Goal: Task Accomplishment & Management: Use online tool/utility

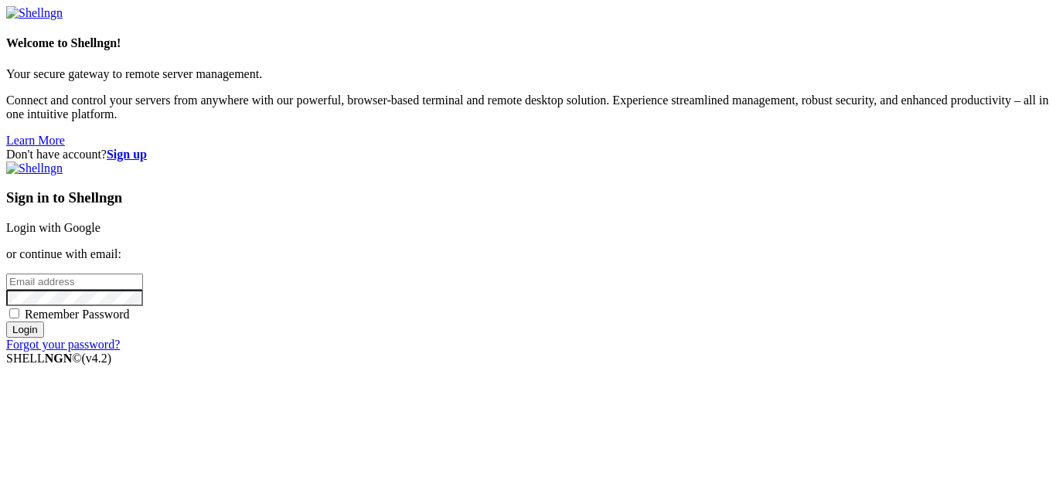
click at [100, 221] on link "Login with Google" at bounding box center [53, 227] width 94 height 13
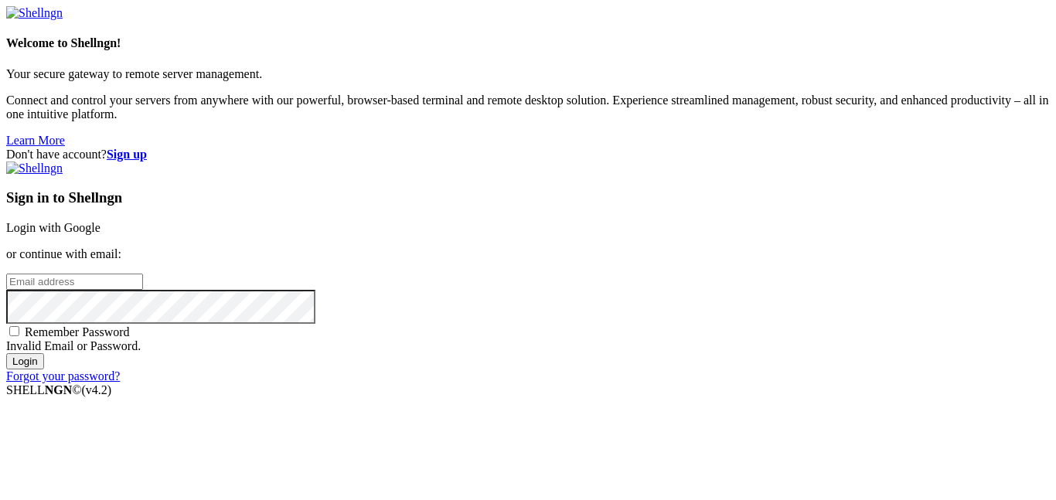
click at [147, 148] on strong "Sign up" at bounding box center [127, 154] width 40 height 13
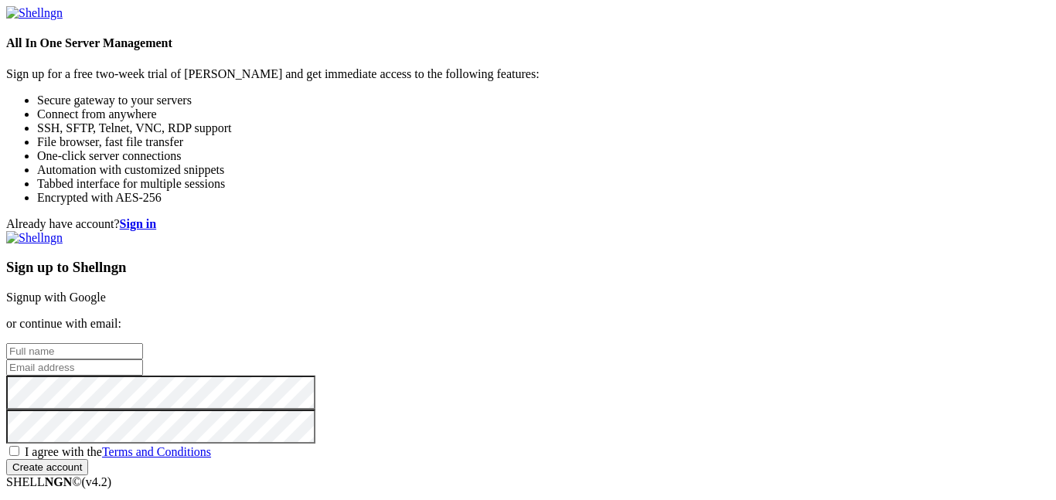
click at [106, 291] on link "Signup with Google" at bounding box center [56, 297] width 100 height 13
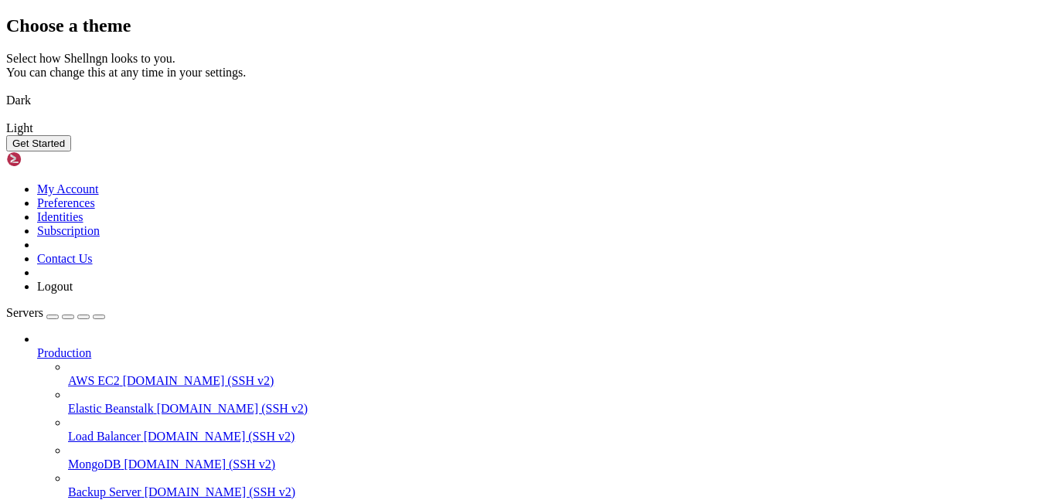
click at [71, 151] on button "Get Started" at bounding box center [38, 143] width 65 height 16
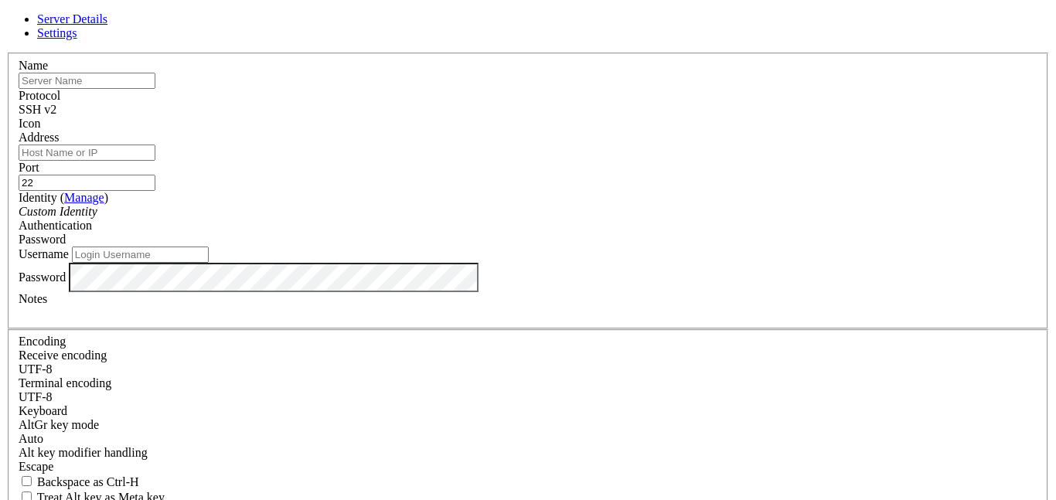
click at [155, 89] on input "text" at bounding box center [87, 81] width 137 height 16
type input "C"
type input "Test"
click at [633, 104] on div "SSH v2" at bounding box center [528, 110] width 1019 height 14
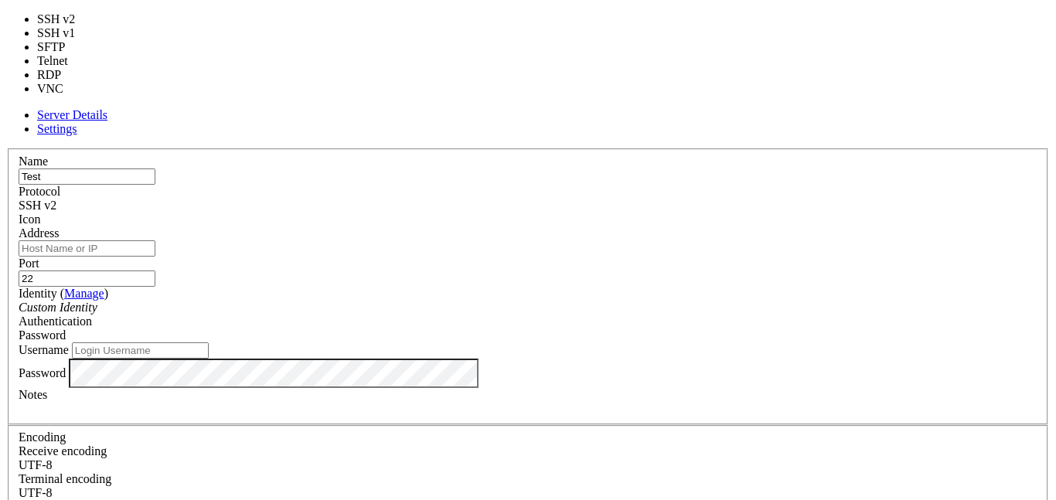
type input "5900"
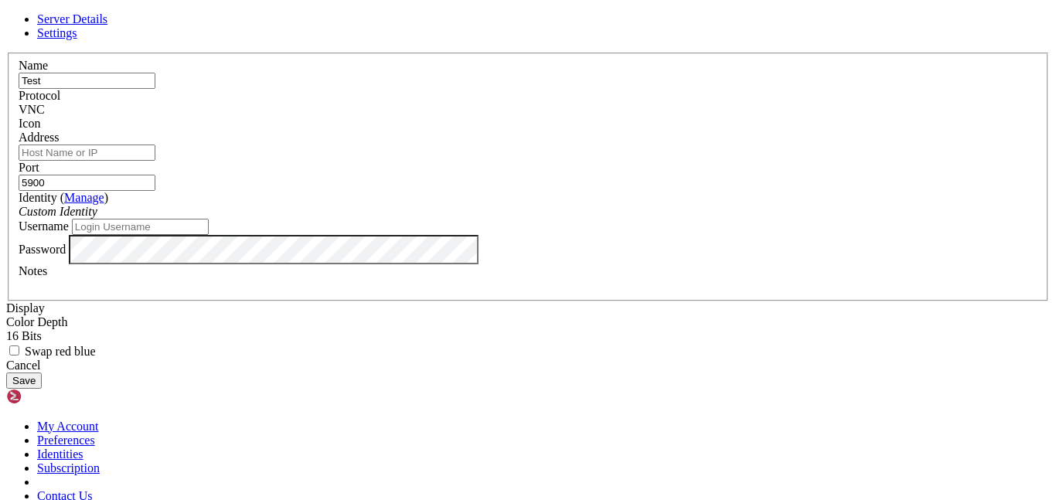
click at [155, 175] on input "5900" at bounding box center [87, 183] width 137 height 16
click at [155, 161] on input "Address" at bounding box center [87, 153] width 137 height 16
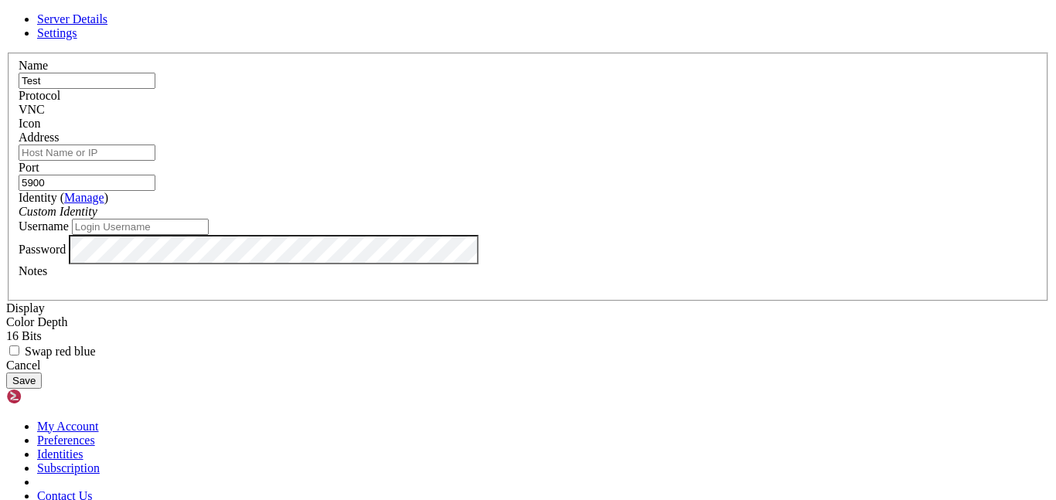
paste input "[TECHNICAL_ID]"
type input "[TECHNICAL_ID]"
click at [155, 175] on input "5900" at bounding box center [87, 183] width 137 height 16
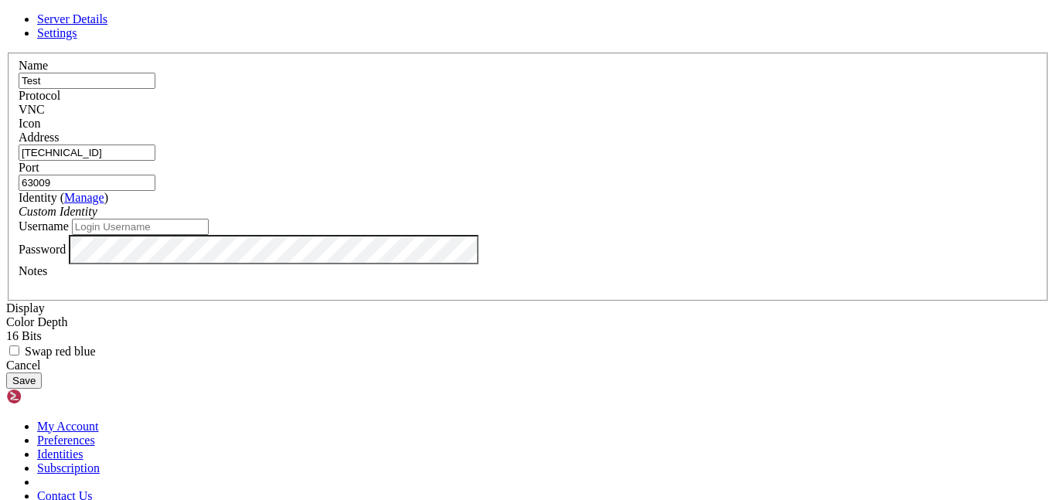
type input "63009"
click at [389, 219] on div "Custom Identity" at bounding box center [528, 212] width 1019 height 14
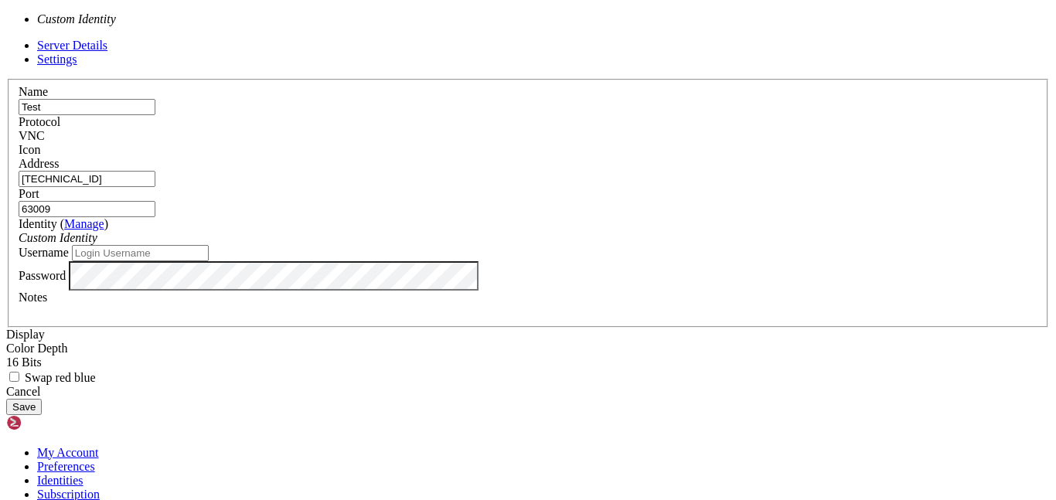
click at [420, 233] on div "Custom Identity" at bounding box center [528, 238] width 1019 height 14
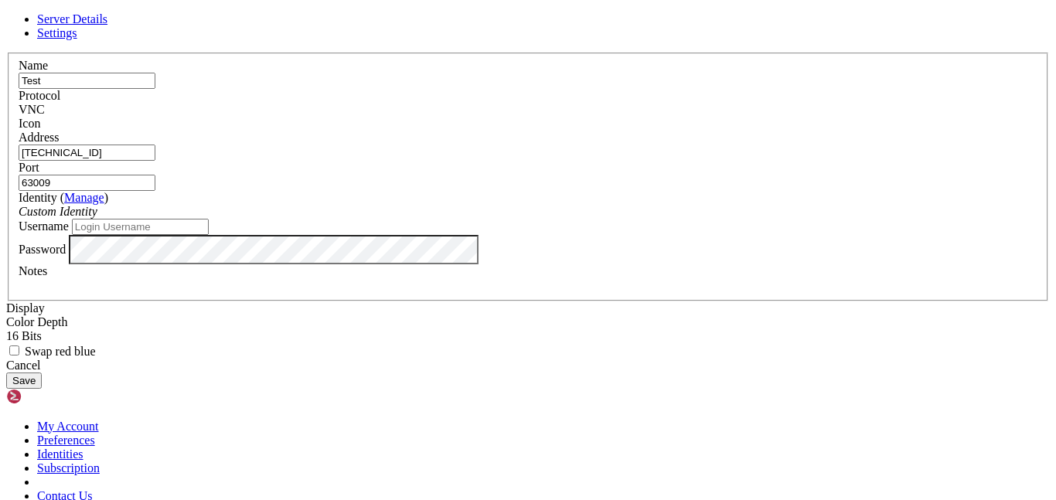
click at [209, 235] on input "Username" at bounding box center [140, 227] width 137 height 16
type input "A"
paste input "administrator"
click at [209, 235] on input "administrator" at bounding box center [140, 227] width 137 height 16
type input "Administrator"
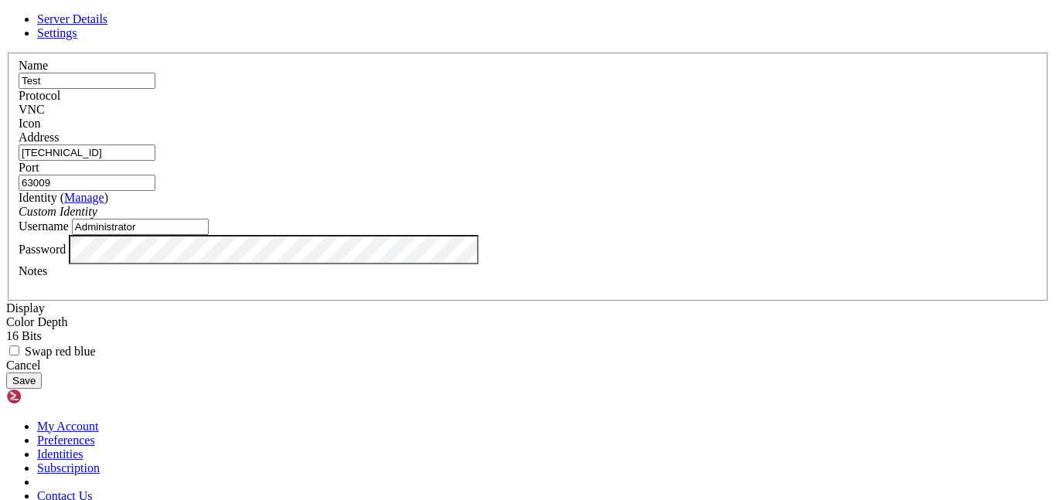
click at [611, 103] on div "VNC" at bounding box center [528, 110] width 1019 height 14
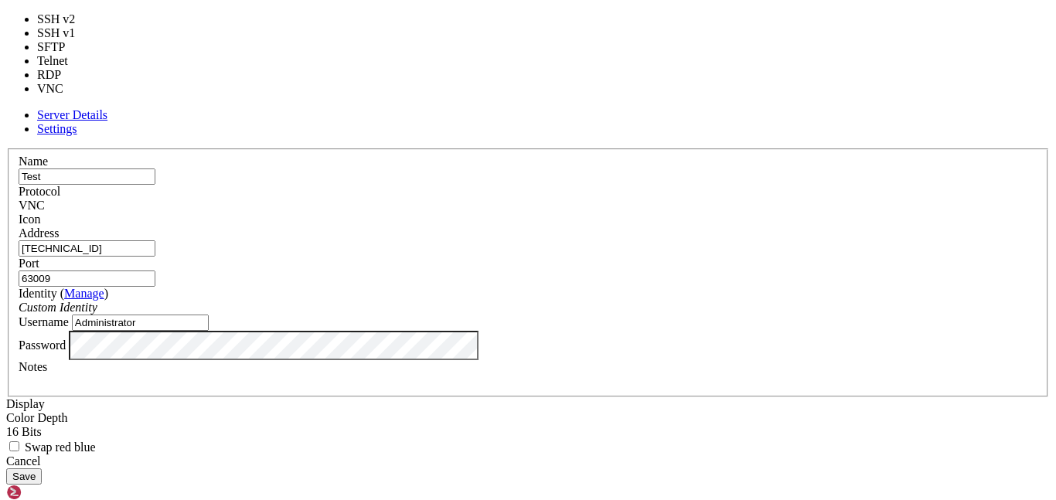
click at [19, 226] on span at bounding box center [19, 226] width 0 height 0
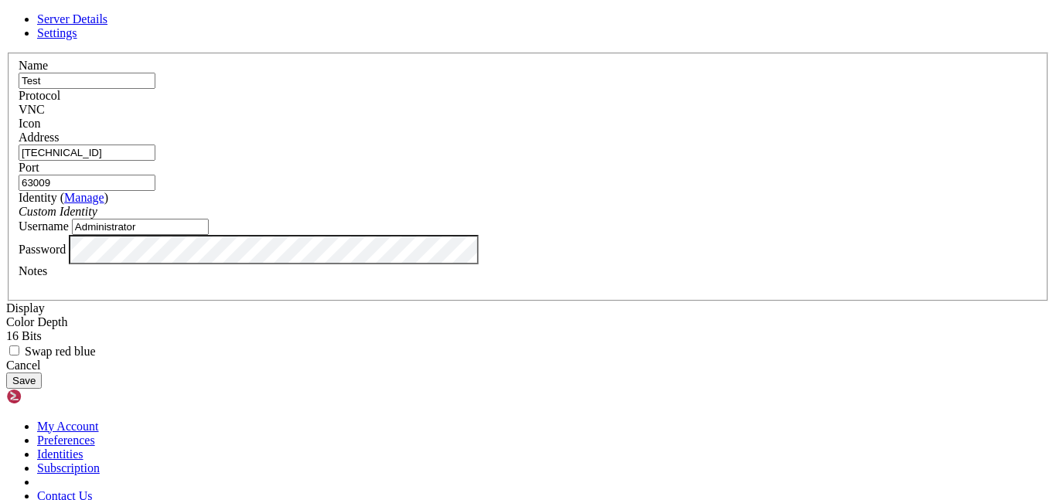
click at [709, 131] on div at bounding box center [528, 131] width 1019 height 0
click at [706, 117] on div "Icon" at bounding box center [528, 124] width 1019 height 14
click at [706, 131] on div at bounding box center [528, 131] width 1019 height 0
click at [42, 389] on button "Save" at bounding box center [24, 381] width 36 height 16
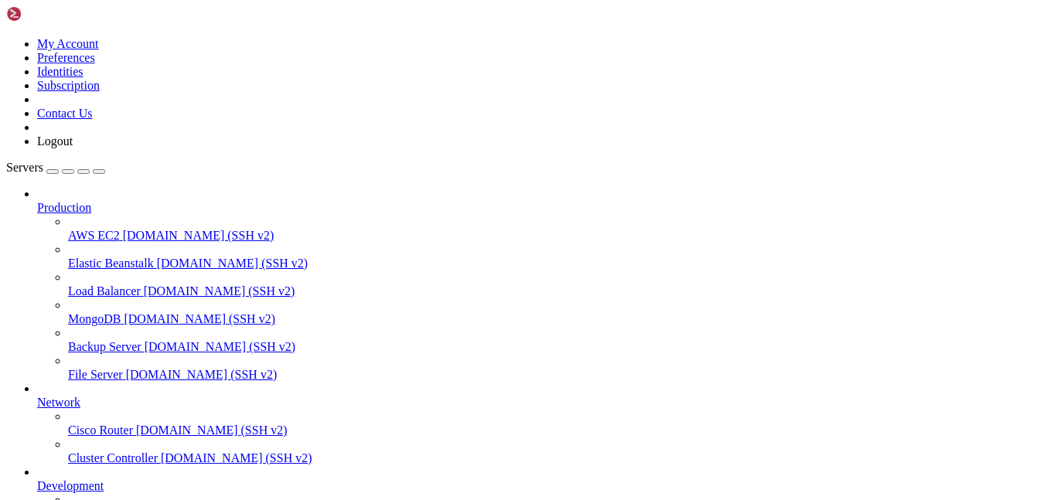
scroll to position [124, 0]
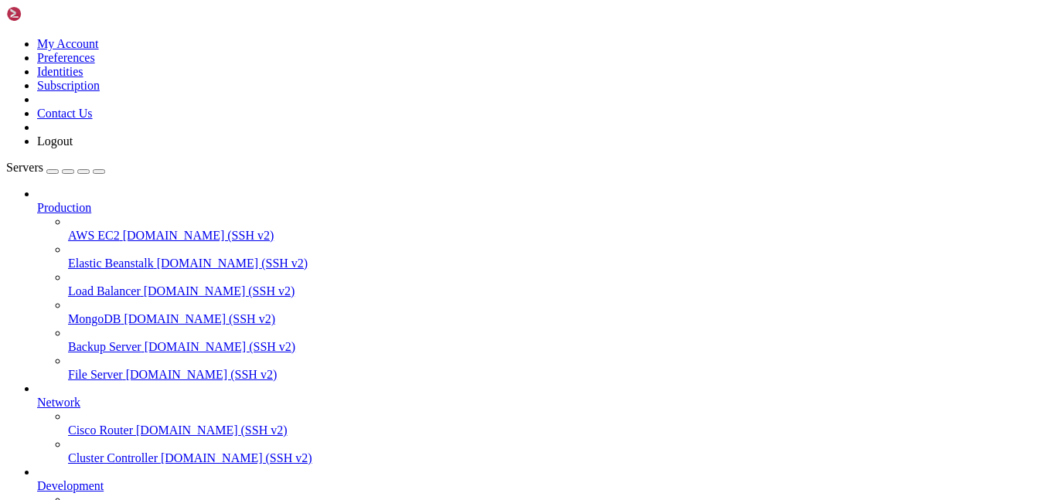
drag, startPoint x: 433, startPoint y: 996, endPoint x: 433, endPoint y: 880, distance: 116.7
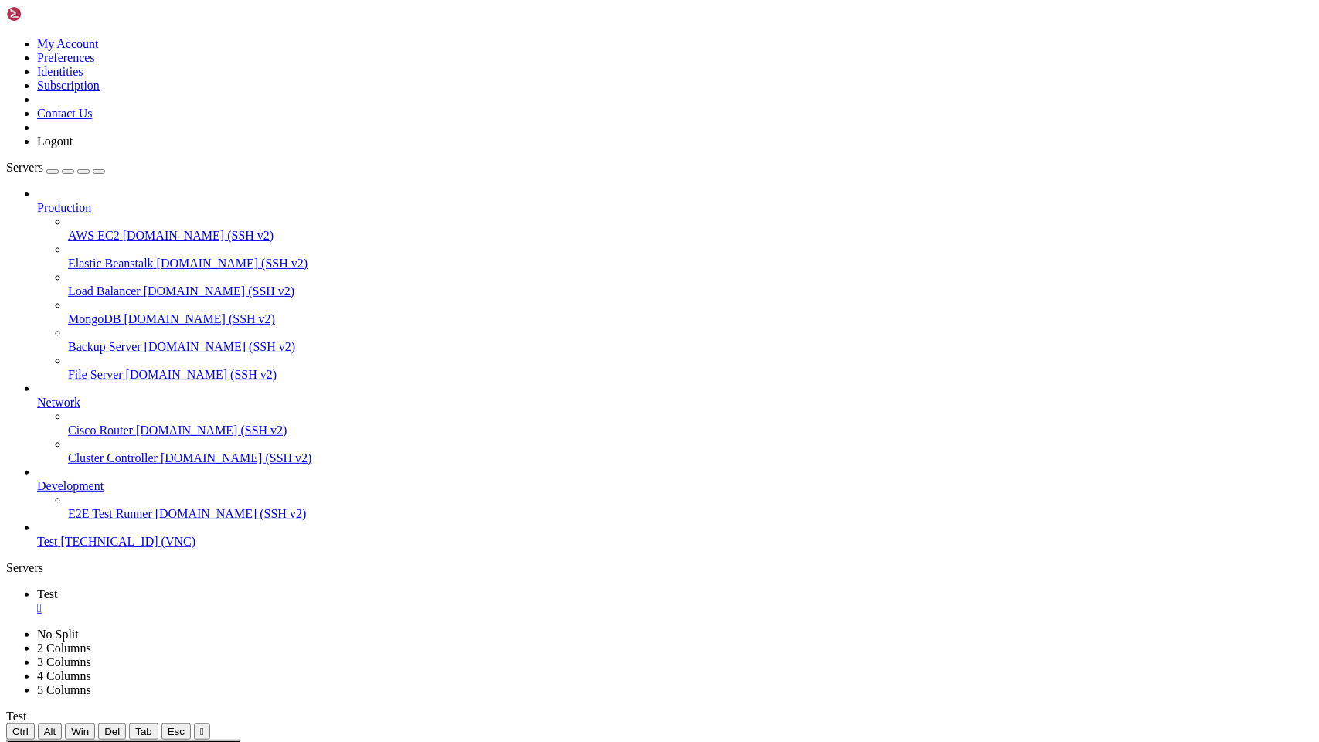
click at [6, 499] on icon at bounding box center [6, 740] width 0 height 0
click at [204, 499] on div "" at bounding box center [202, 732] width 4 height 12
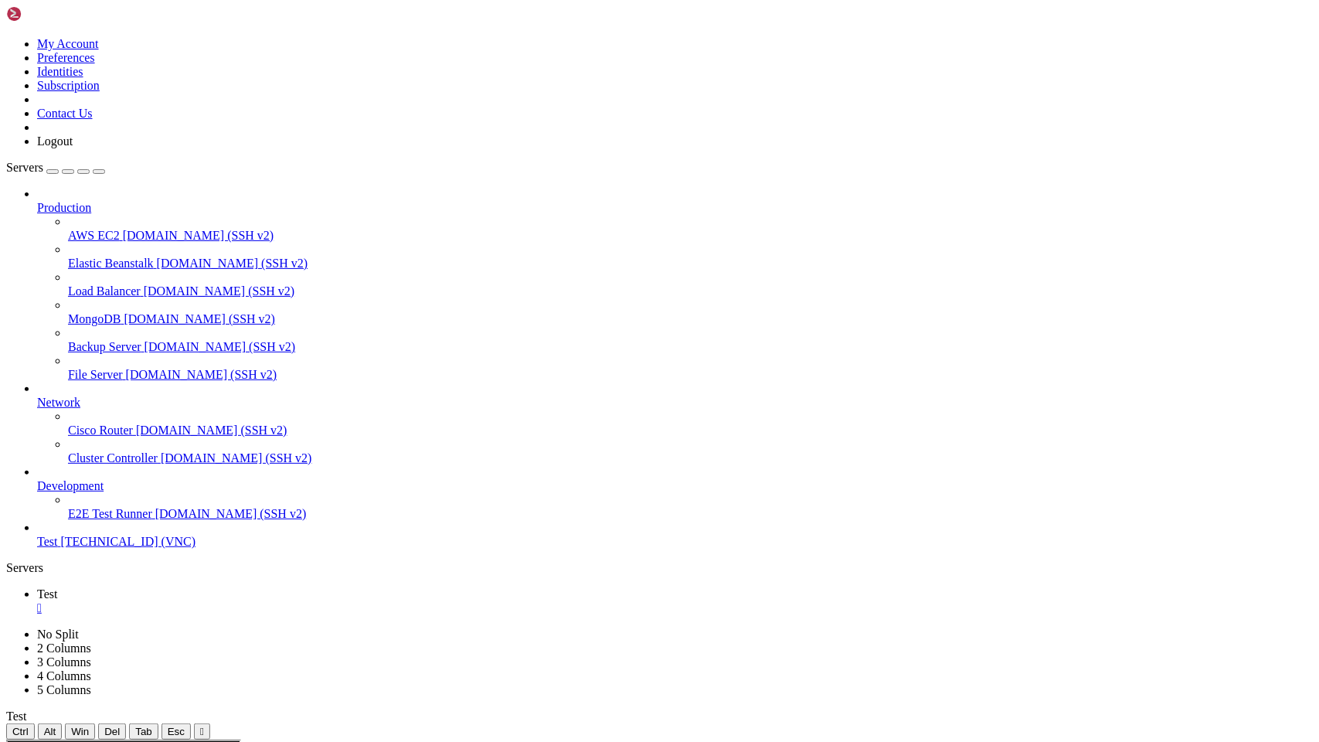
click at [29, 499] on span "Ctrl" at bounding box center [20, 732] width 16 height 12
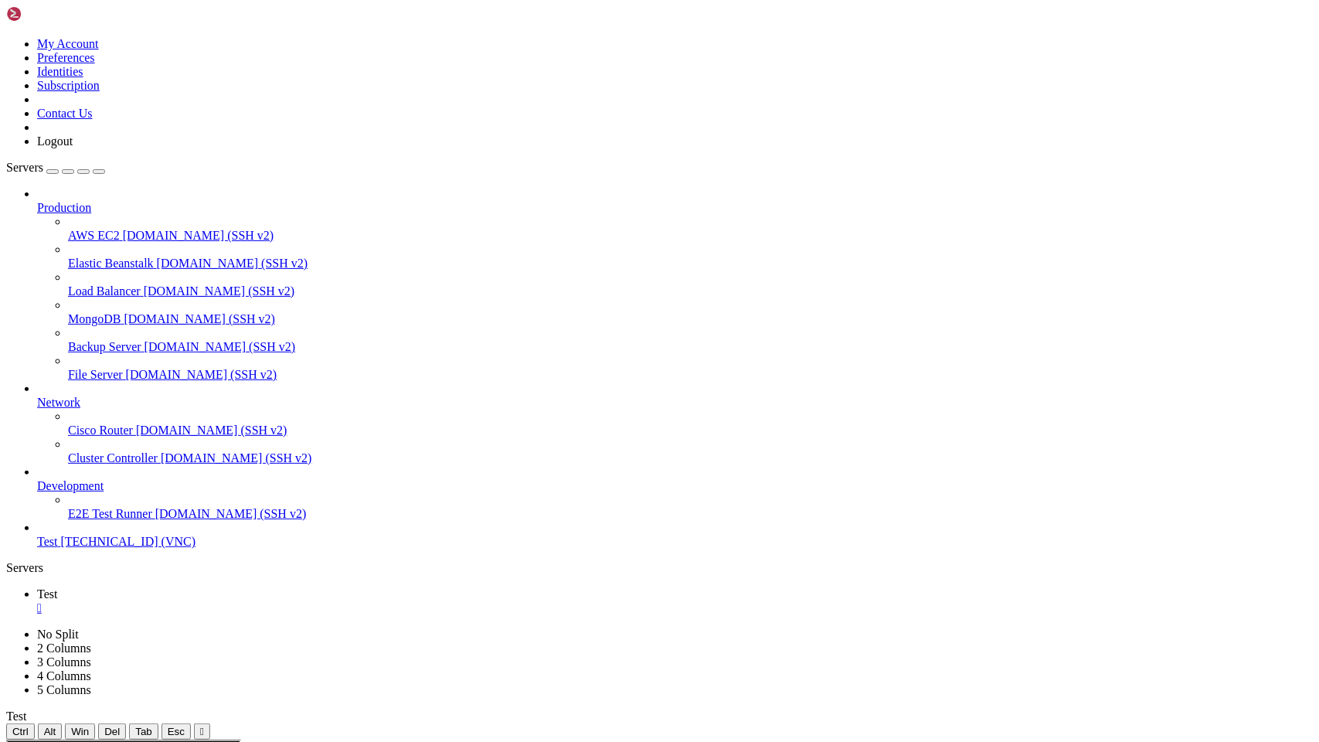
click at [235, 499] on link "Test " at bounding box center [675, 601] width 1276 height 28
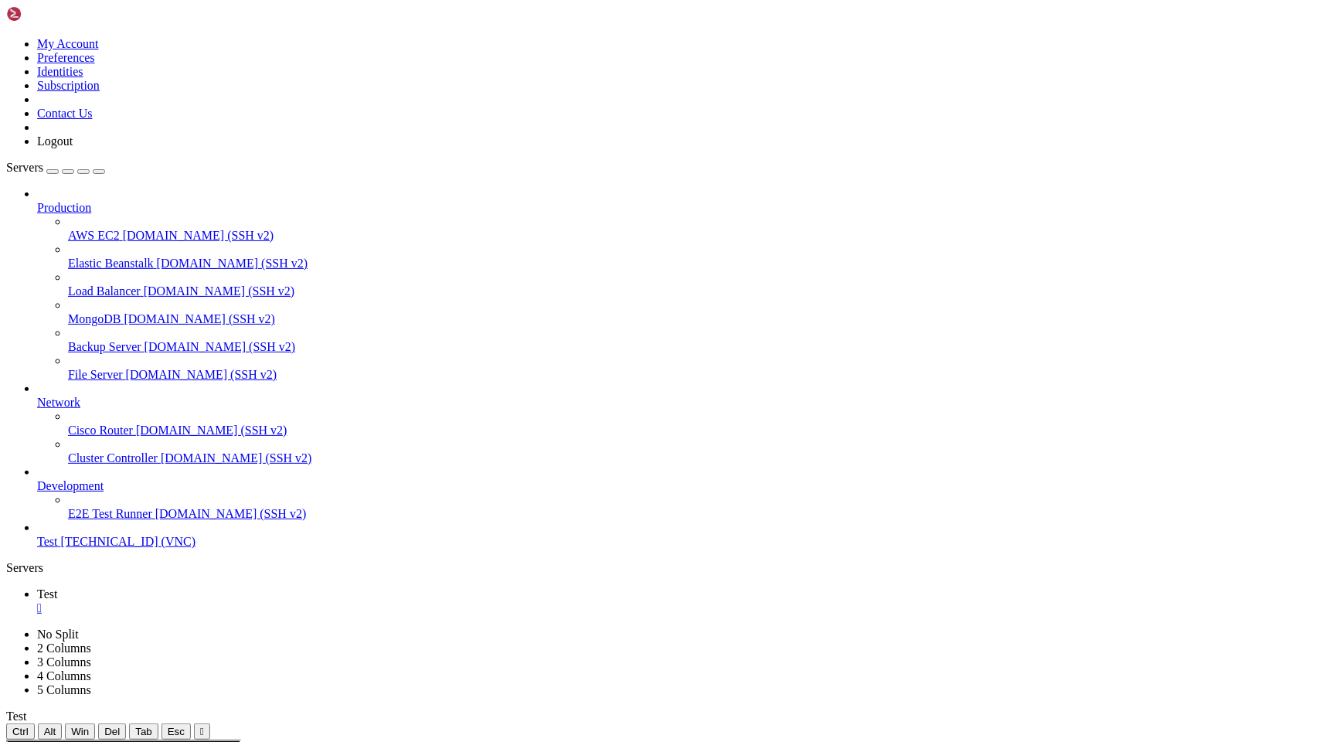
click at [29, 499] on span "Ctrl" at bounding box center [20, 732] width 16 height 12
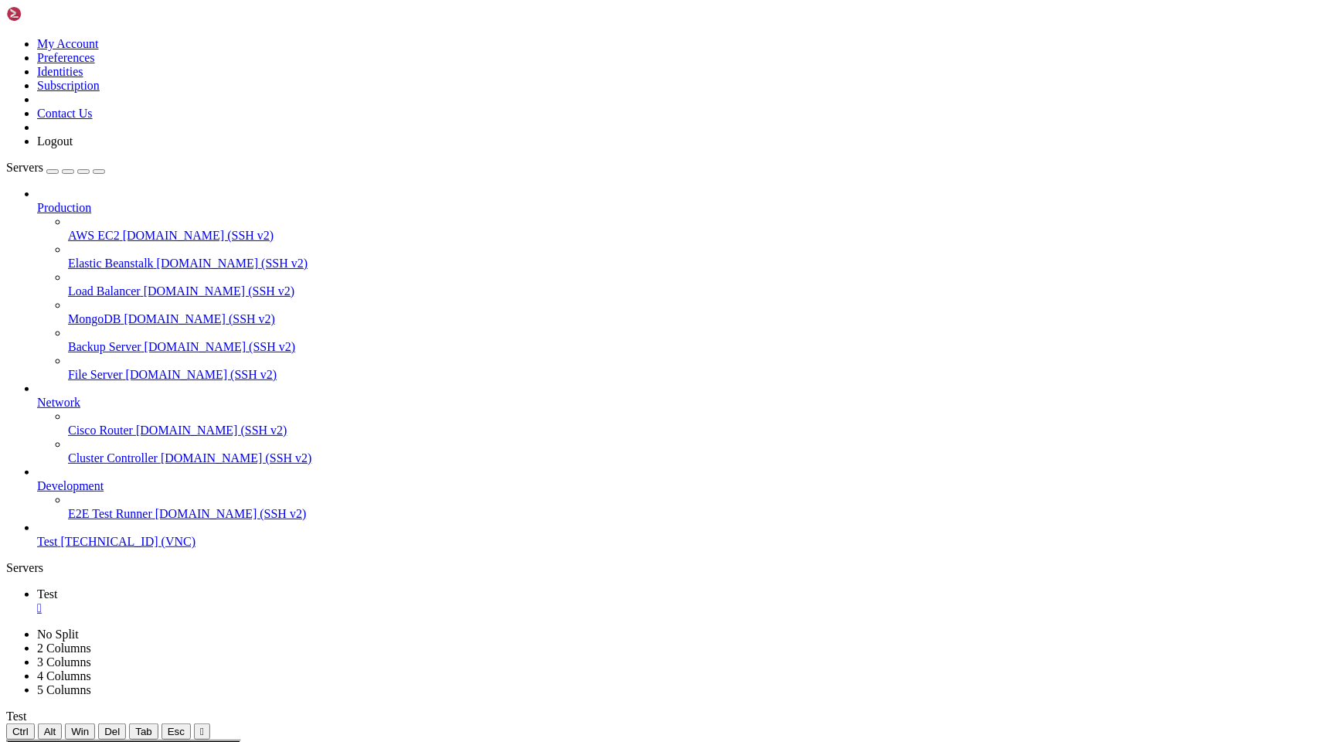
click at [56, 499] on span "Alt" at bounding box center [50, 732] width 12 height 12
click at [120, 499] on span "Del" at bounding box center [111, 732] width 15 height 12
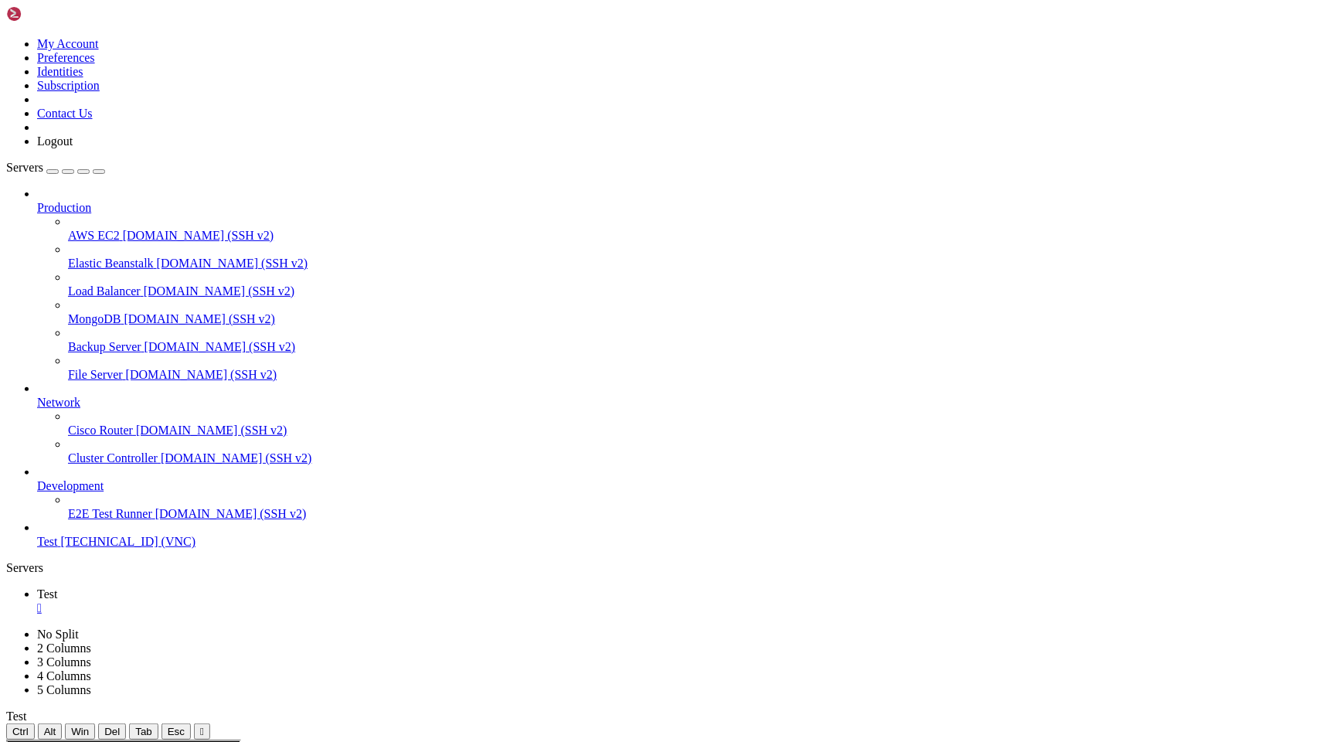
click at [210, 499] on button "" at bounding box center [202, 731] width 16 height 16
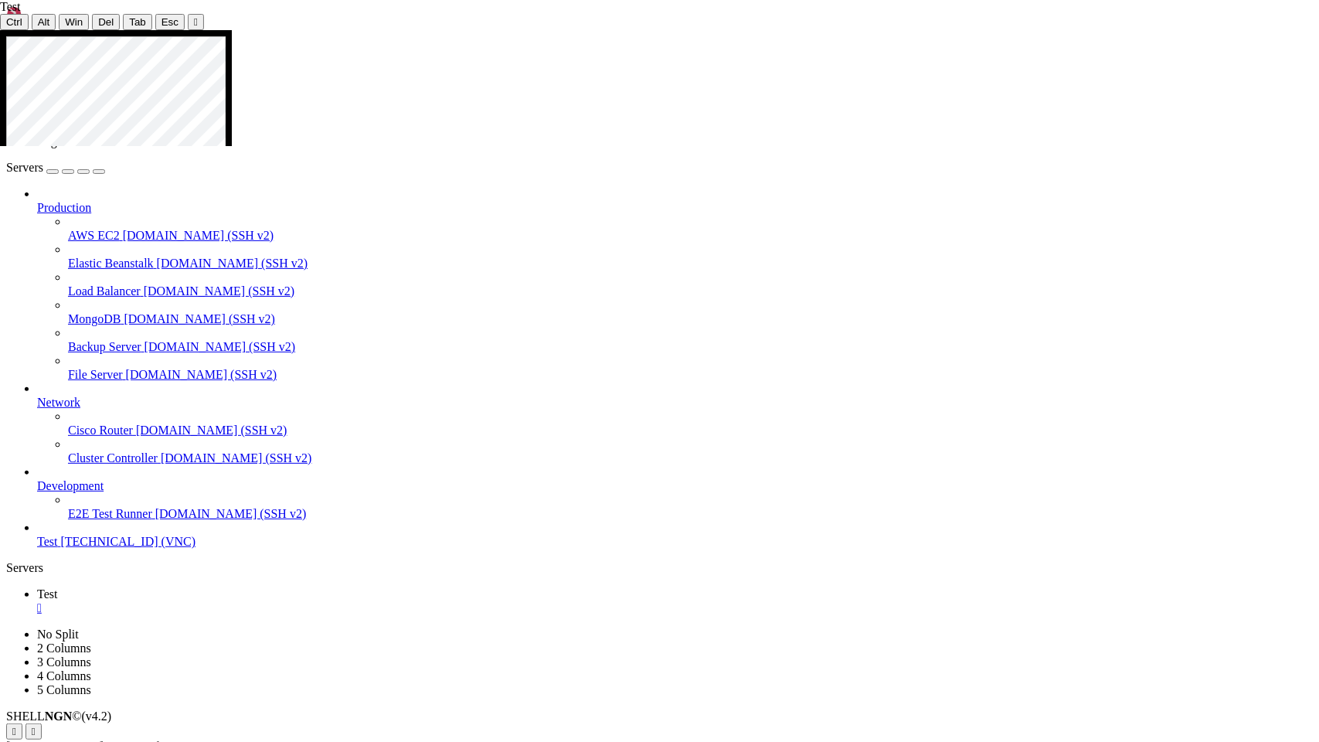
click at [87, 396] on link "Network" at bounding box center [675, 403] width 1276 height 14
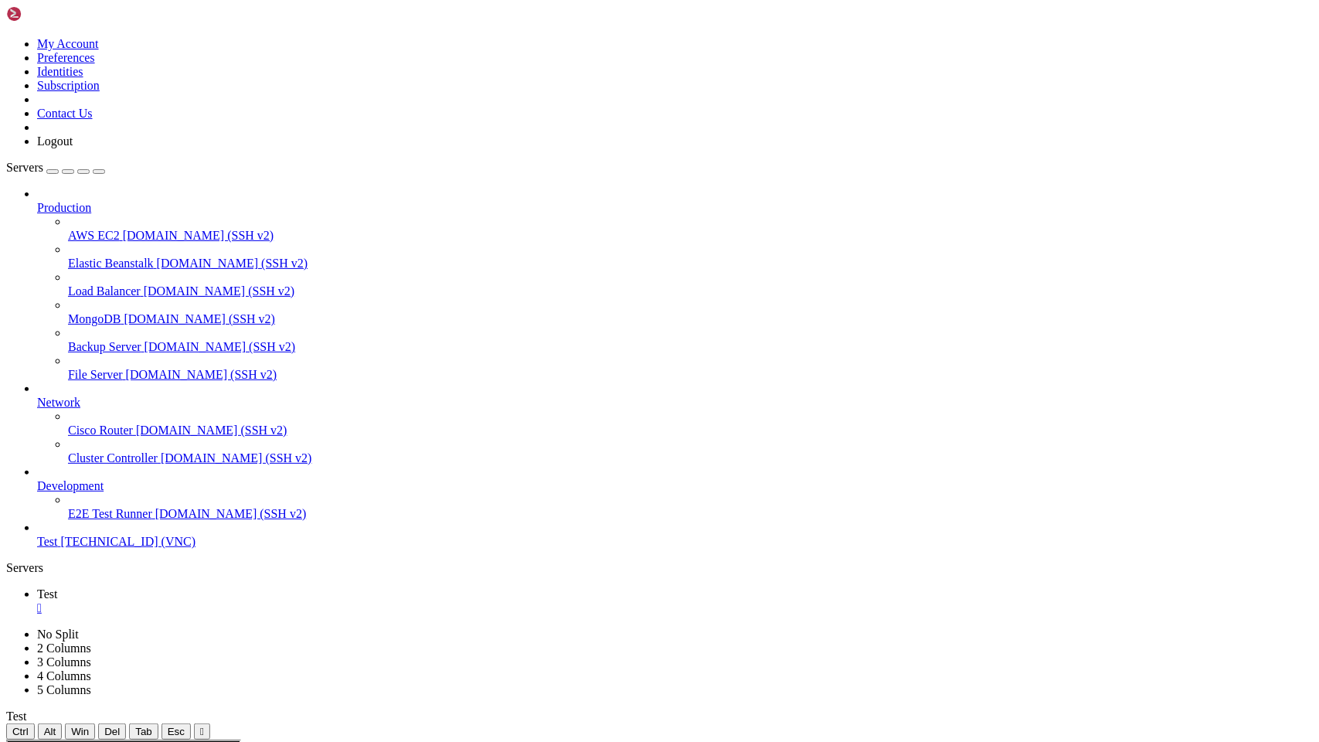
click at [79, 229] on link "AWS EC2 demo.shellngn.com (SSH v2)" at bounding box center [690, 236] width 1245 height 14
click at [6, 499] on icon at bounding box center [6, 628] width 0 height 0
click at [60, 201] on span "Production" at bounding box center [64, 207] width 54 height 13
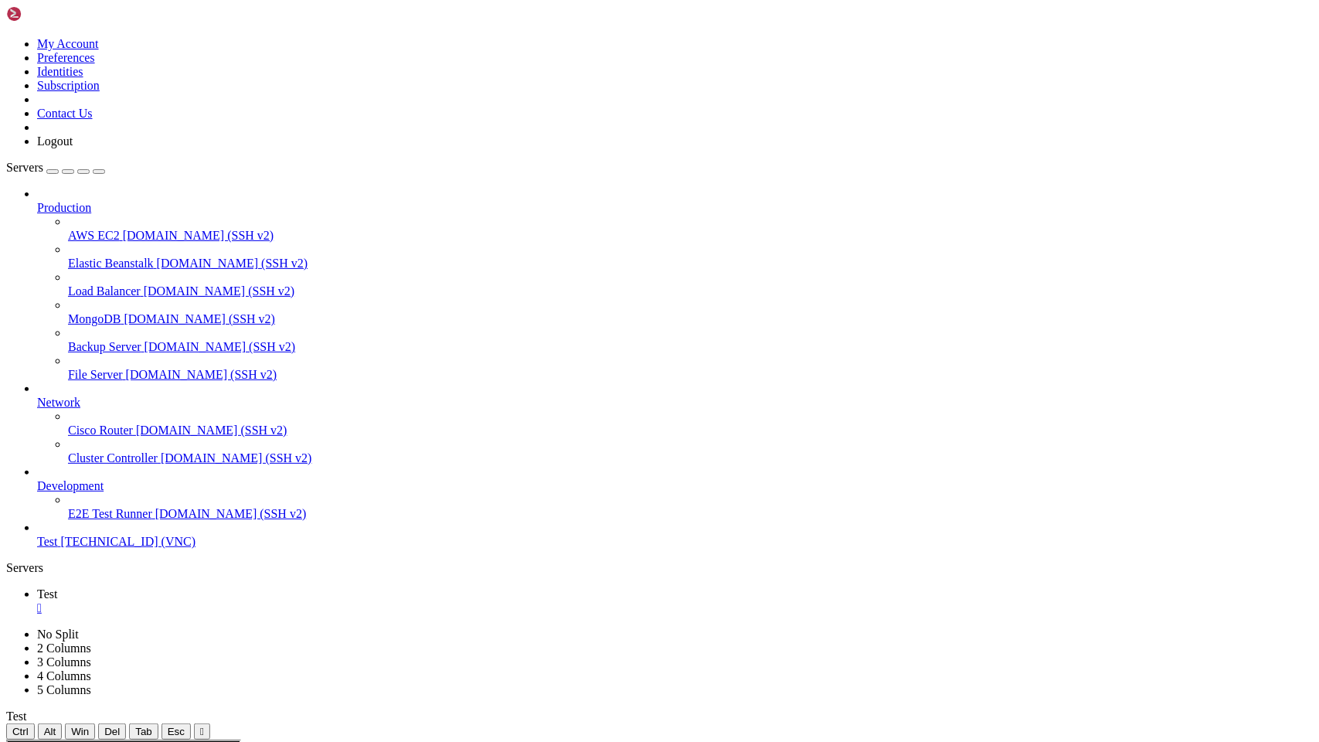
click at [49, 499] on div "Production AWS EC2 demo.shellngn.com (SSH v2) Elastic Beanstalk demo.shellngn.c…" at bounding box center [659, 368] width 1307 height 362
click at [57, 499] on span "Test" at bounding box center [47, 541] width 20 height 13
click at [145, 340] on span "[DOMAIN_NAME] (SSH v2)" at bounding box center [220, 346] width 151 height 13
click at [136, 425] on span "[DOMAIN_NAME] (SSH v2)" at bounding box center [211, 430] width 151 height 13
click at [53, 172] on div "button" at bounding box center [53, 172] width 0 height 0
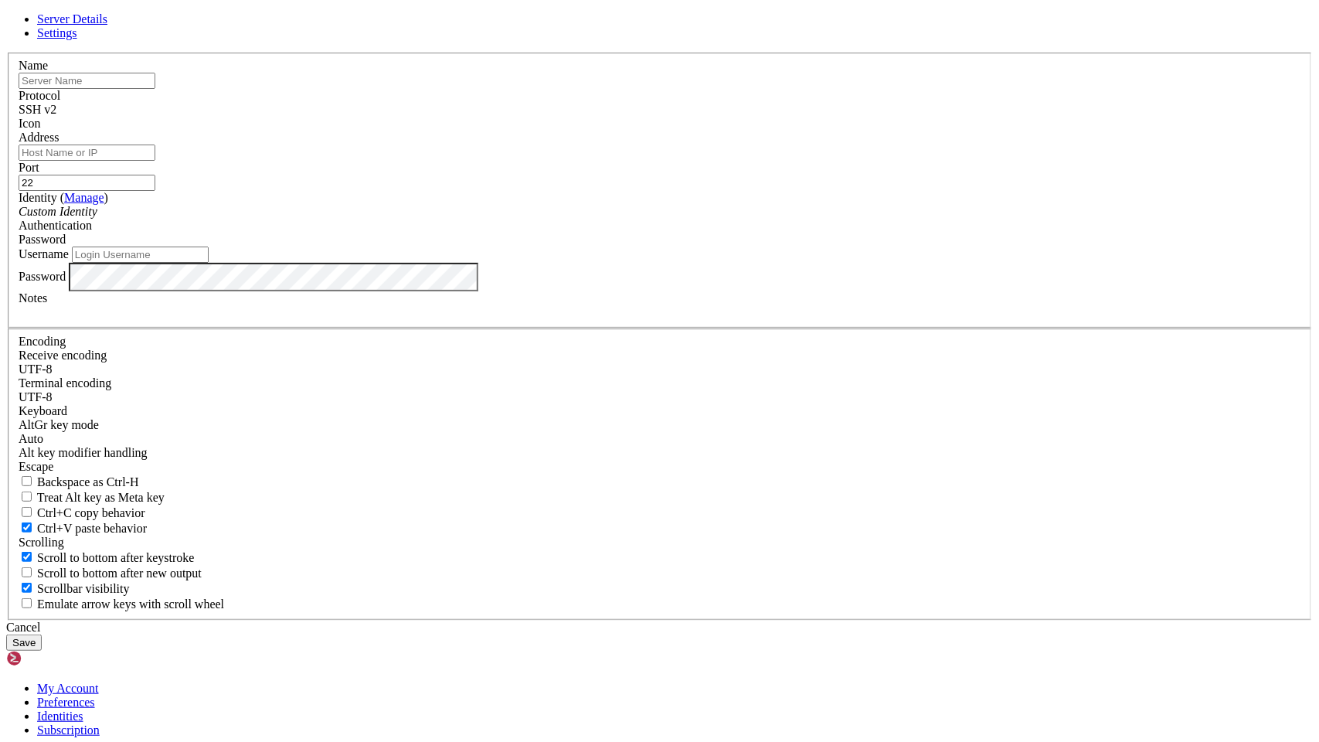
type input "Administrator"
click at [754, 117] on div "SSH v2" at bounding box center [660, 110] width 1282 height 14
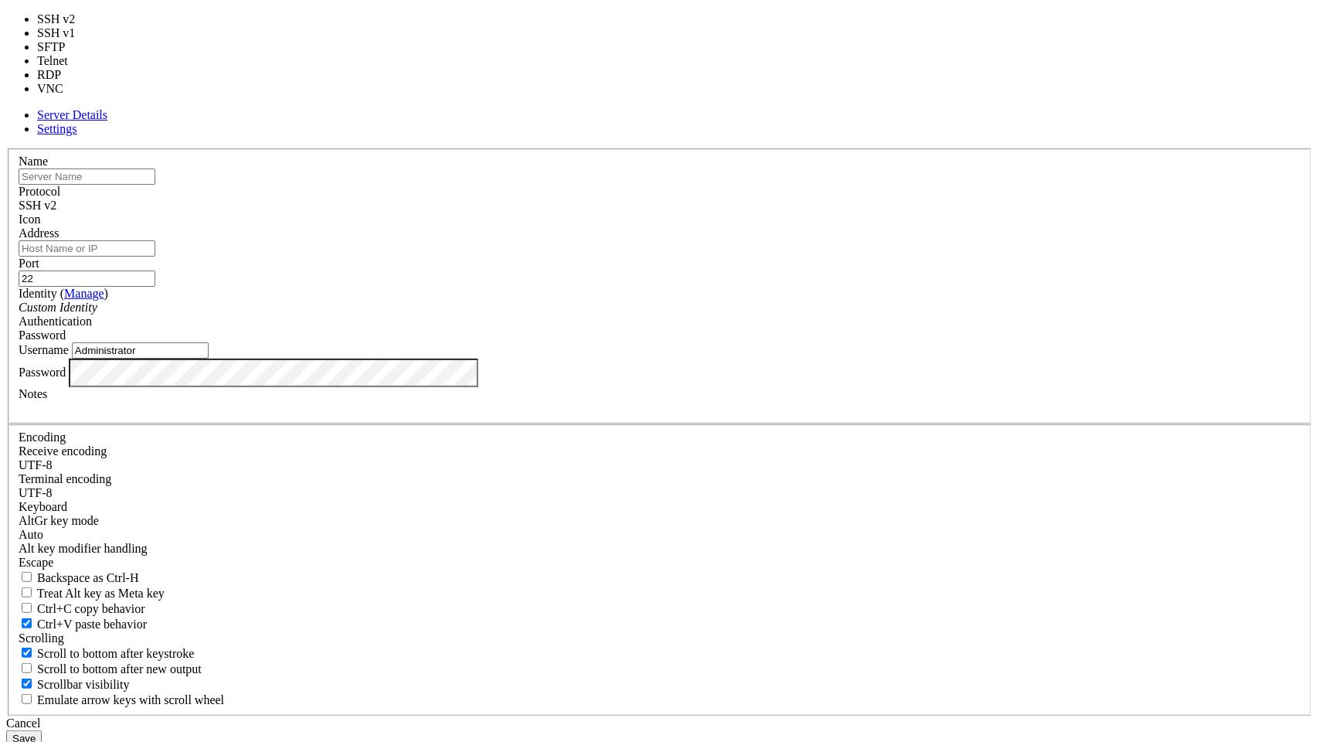
click at [750, 213] on div "SSH v2" at bounding box center [660, 206] width 1282 height 14
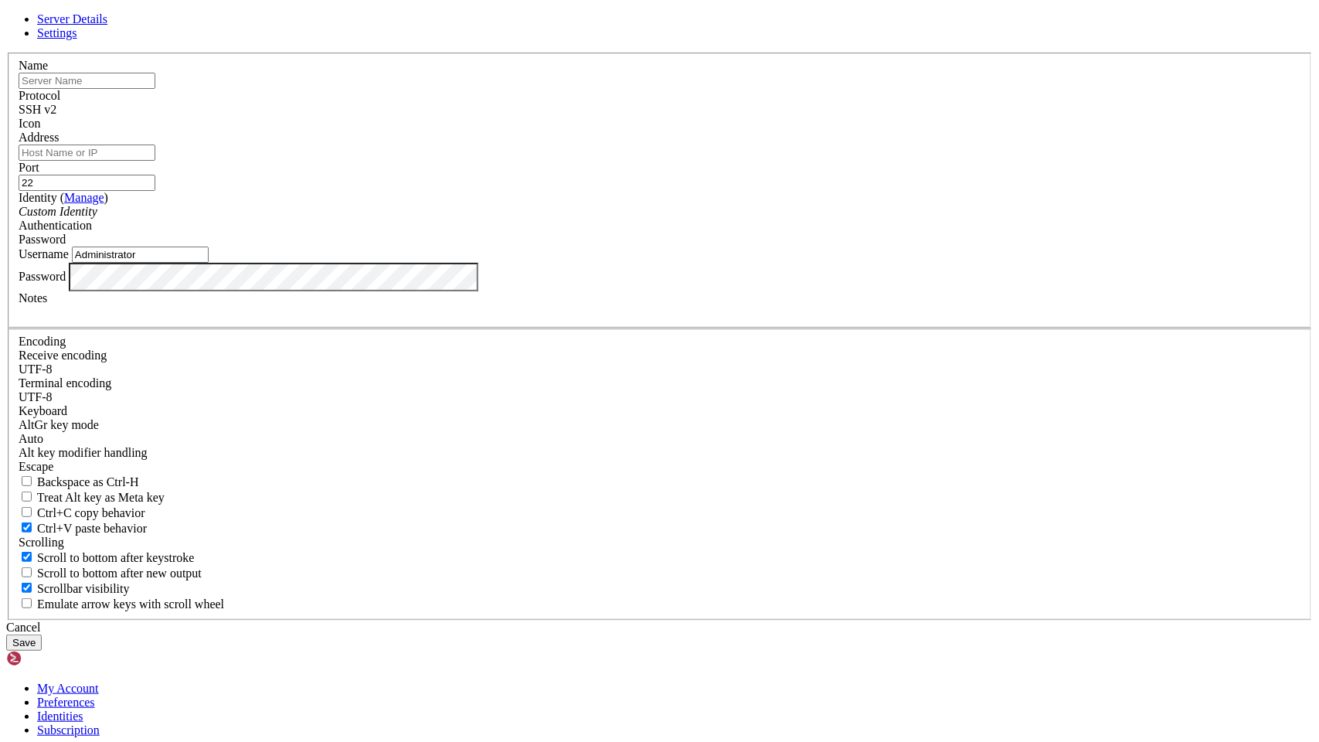
click at [209, 263] on input "Administrator" at bounding box center [140, 255] width 137 height 16
click at [874, 263] on div "Username Administrator" at bounding box center [660, 255] width 1282 height 16
click at [77, 39] on span "Settings" at bounding box center [57, 32] width 40 height 13
click at [550, 362] on div "UTF-8" at bounding box center [660, 369] width 1282 height 14
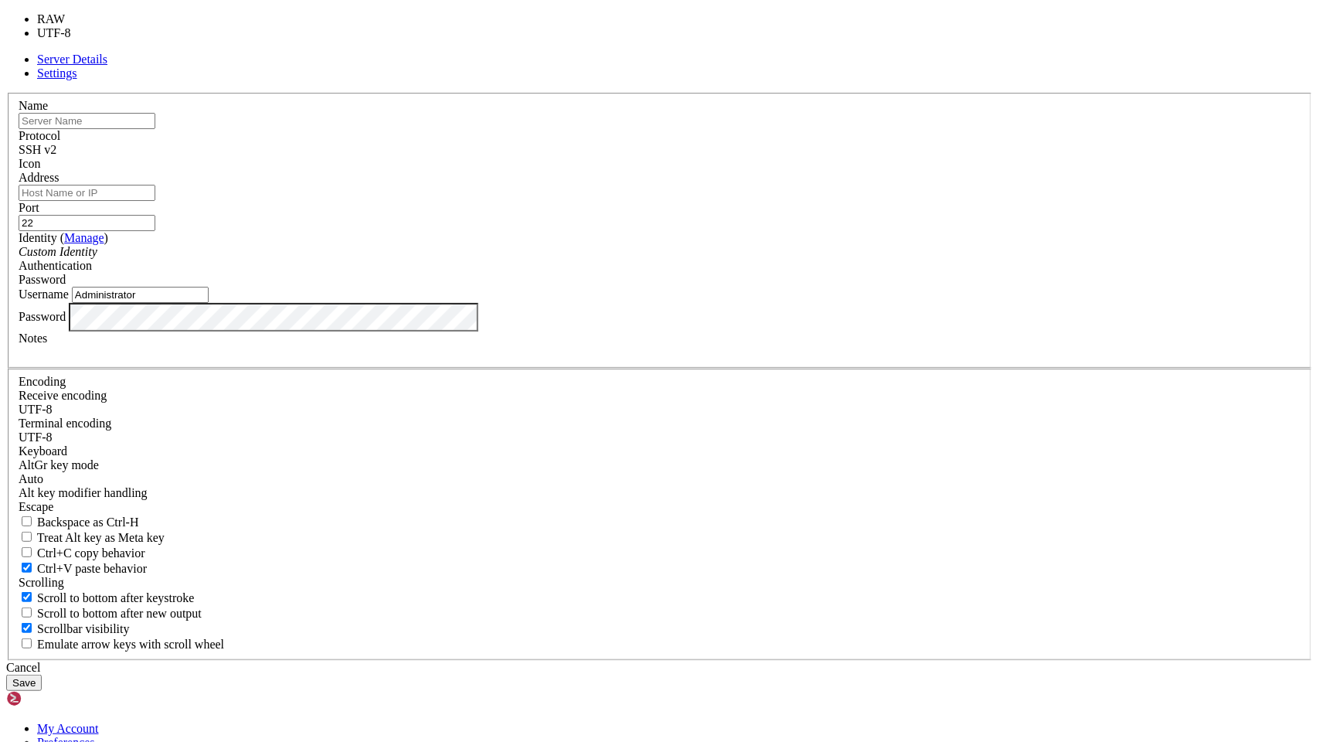
click at [546, 403] on div "UTF-8" at bounding box center [660, 410] width 1282 height 14
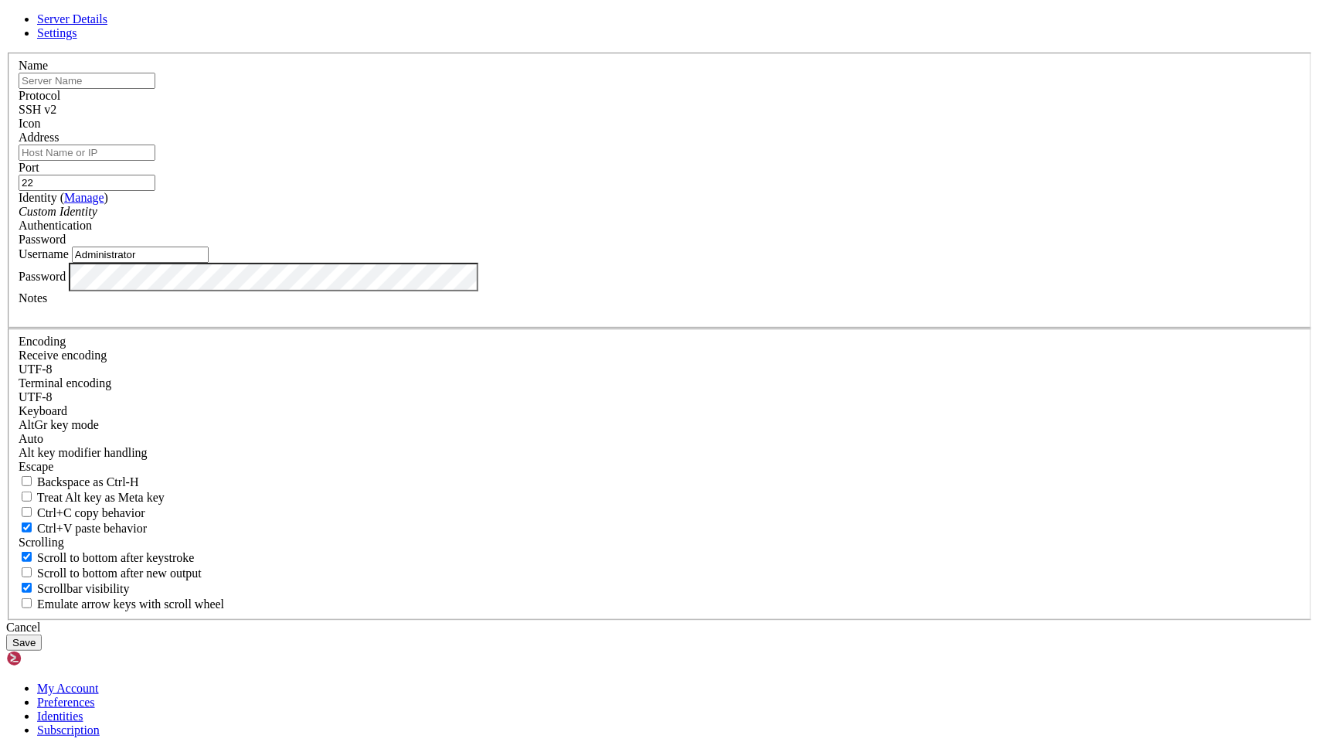
scroll to position [225, 0]
click at [527, 499] on div "Emulate arrow keys with scroll wheel" at bounding box center [660, 603] width 1282 height 15
click at [224, 499] on span "Emulate arrow keys with scroll wheel" at bounding box center [130, 603] width 187 height 13
click at [32, 499] on input "Emulate arrow keys with scroll wheel" at bounding box center [27, 603] width 10 height 10
checkbox input "true"
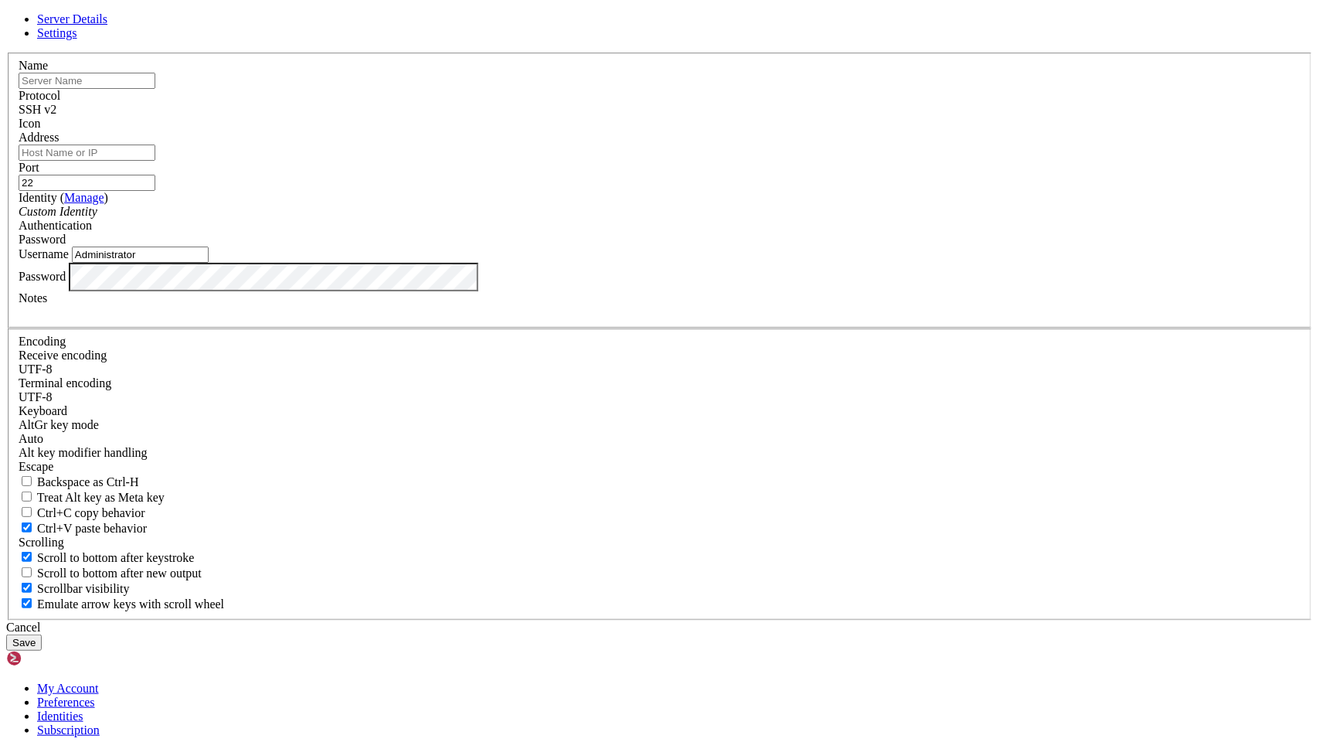
click at [42, 499] on button "Save" at bounding box center [24, 643] width 36 height 16
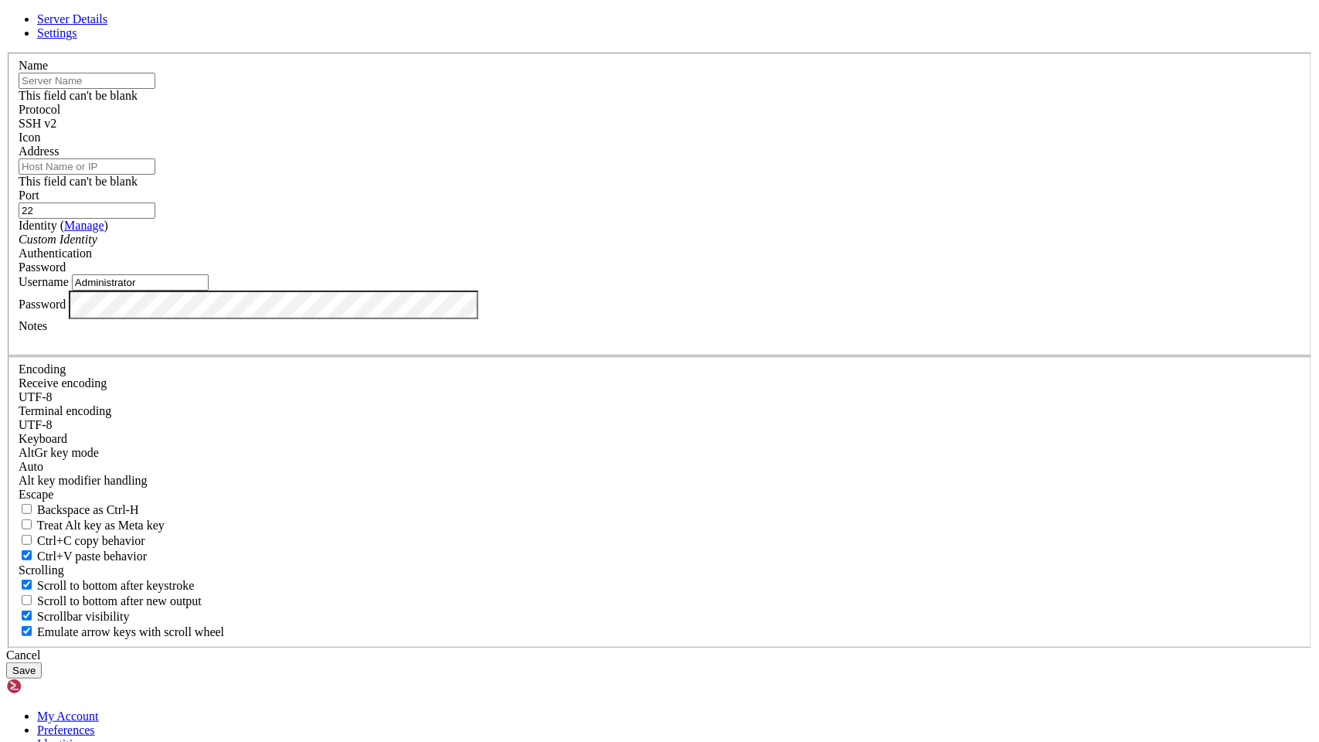
click at [42, 499] on button "Save" at bounding box center [24, 670] width 36 height 16
click at [880, 40] on header "Server Details Settings" at bounding box center [659, 26] width 1307 height 28
click at [6, 53] on link at bounding box center [6, 53] width 0 height 0
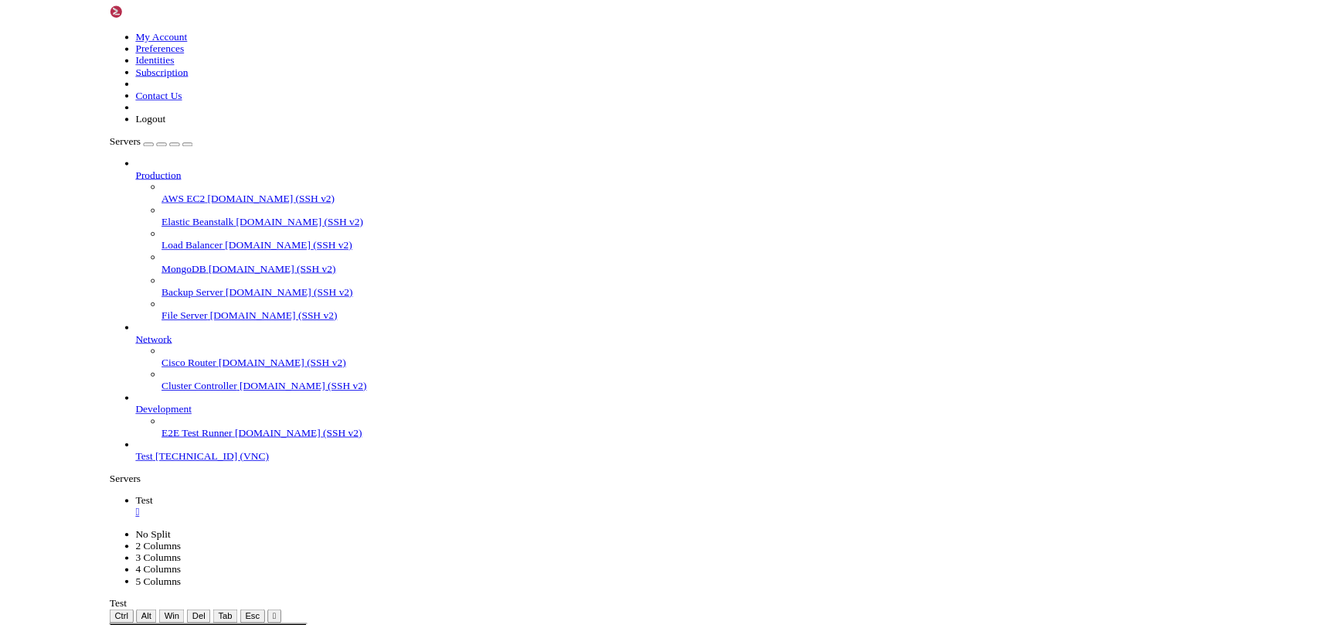
scroll to position [0, 0]
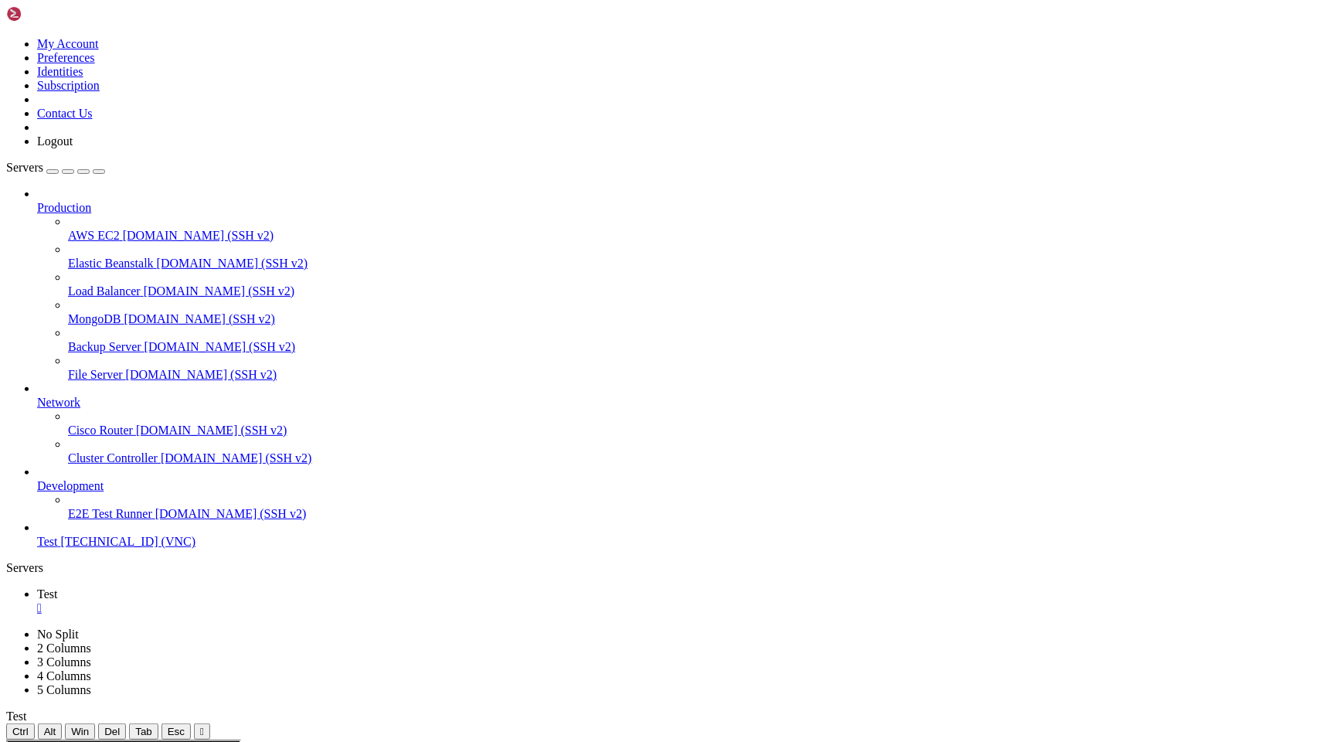
click at [210, 499] on button "" at bounding box center [202, 731] width 16 height 16
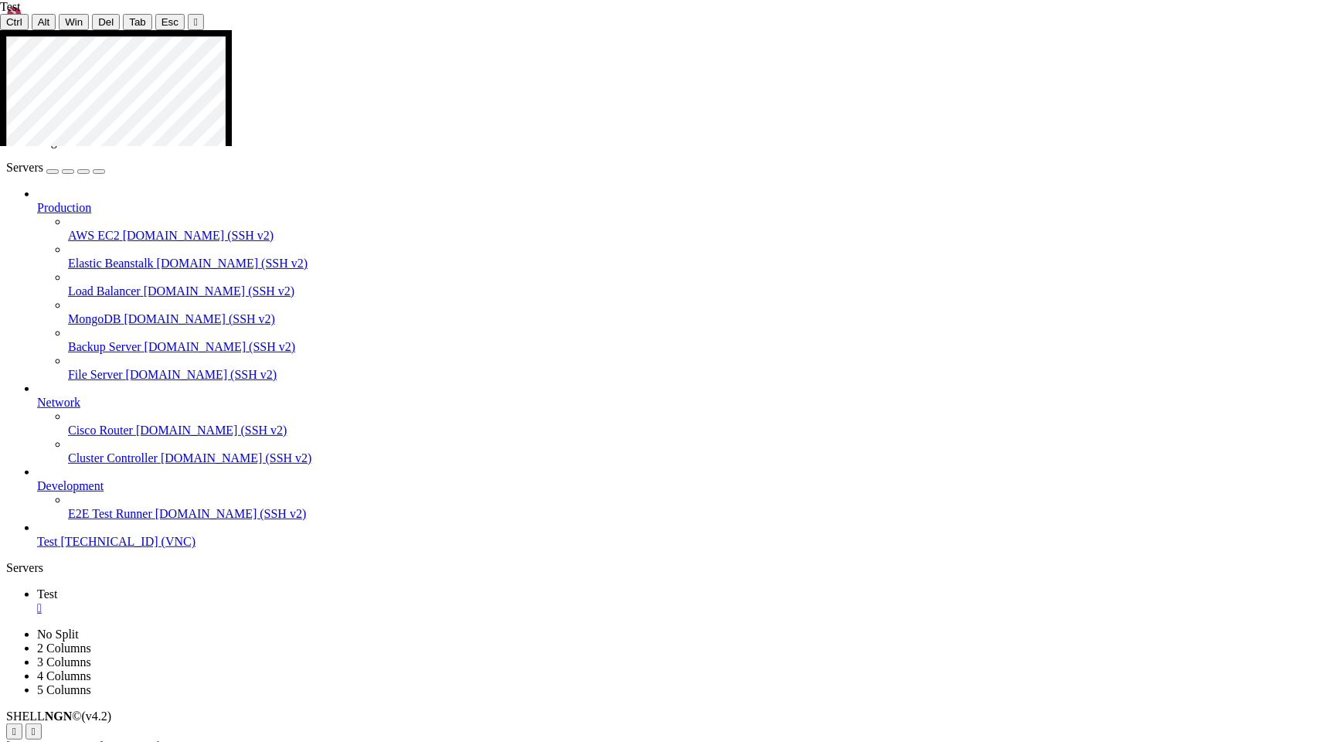
click at [0, 30] on icon at bounding box center [0, 30] width 0 height 0
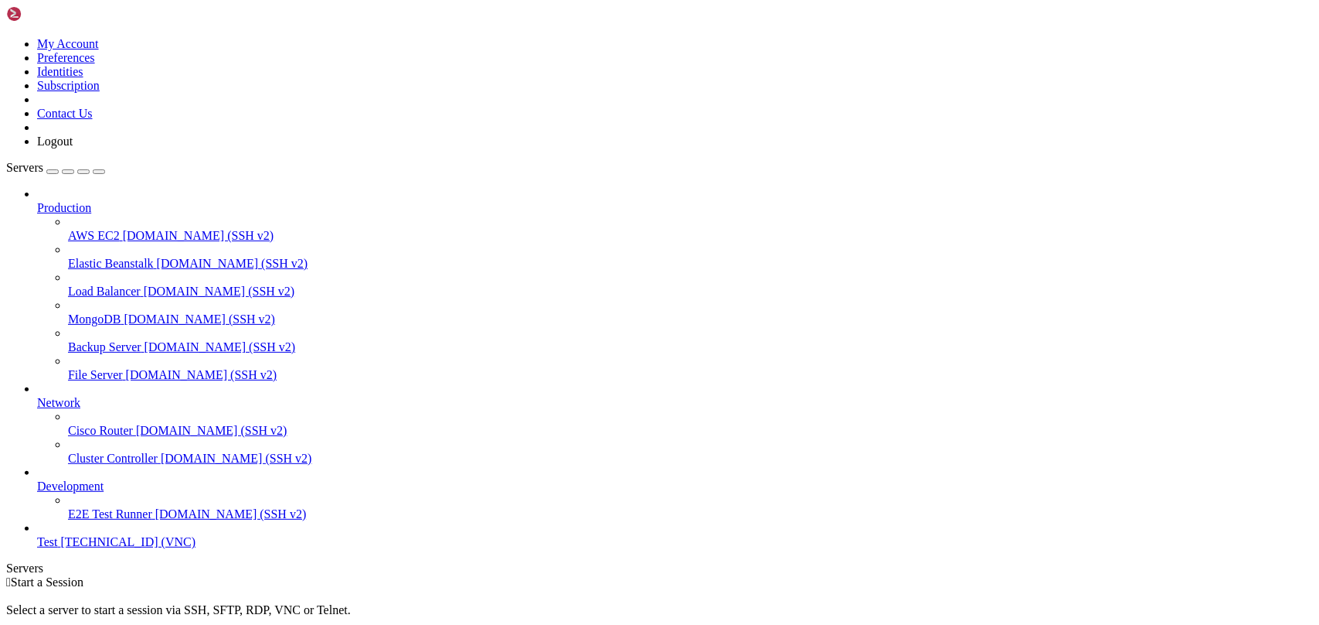
click at [67, 548] on span "[TECHNICAL_ID] (VNC)" at bounding box center [127, 541] width 135 height 13
click at [57, 548] on span "Test" at bounding box center [47, 541] width 20 height 13
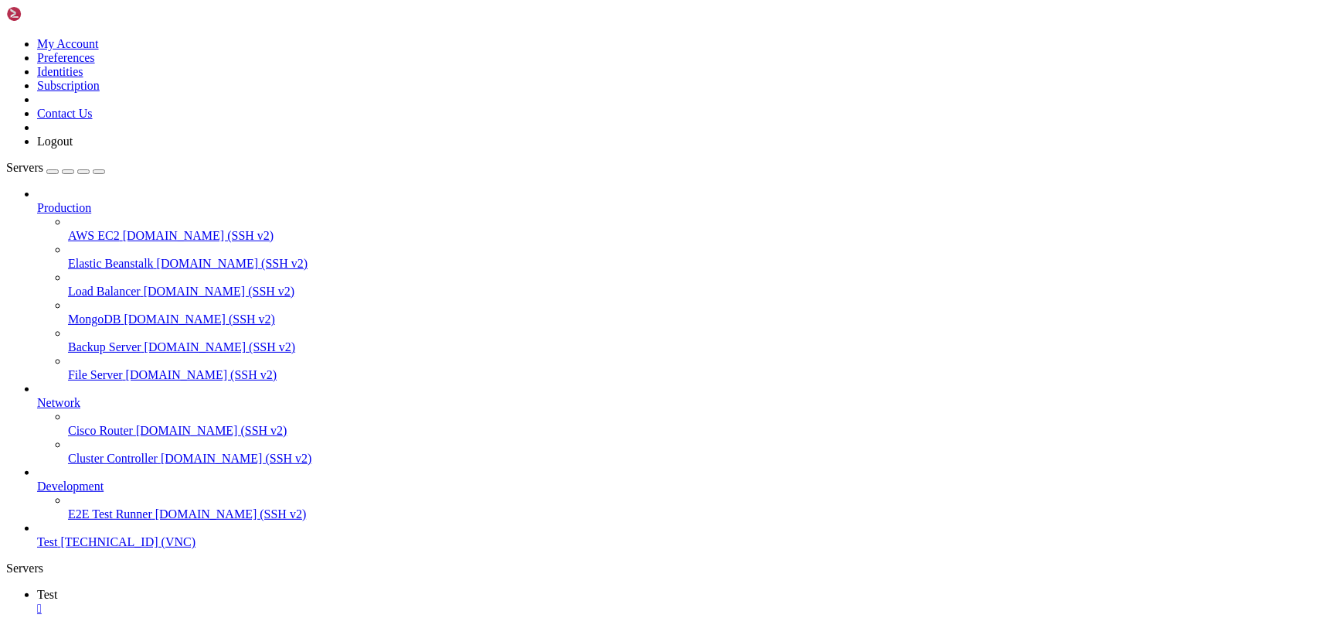
click at [6, 624] on link at bounding box center [6, 628] width 0 height 0
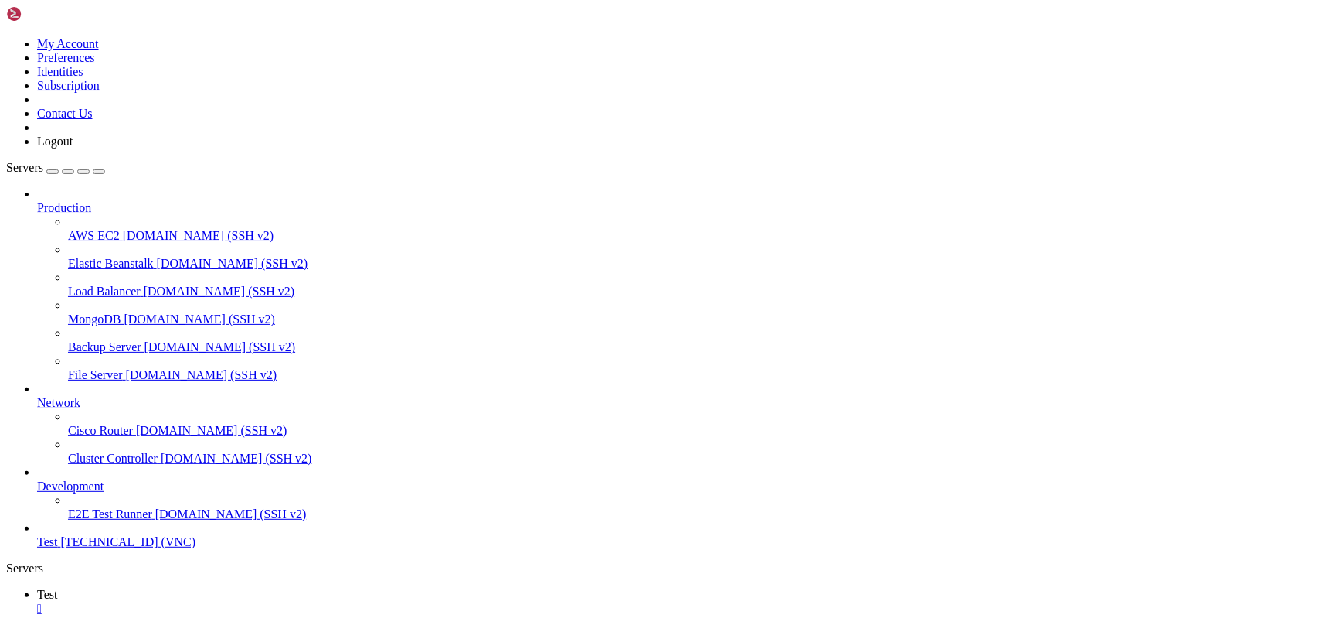
click at [6, 624] on link at bounding box center [6, 628] width 0 height 0
click at [79, 624] on link "No Split" at bounding box center [58, 634] width 42 height 13
click at [57, 587] on span "Test" at bounding box center [47, 593] width 20 height 13
click at [563, 60] on div at bounding box center [659, 312] width 1319 height 625
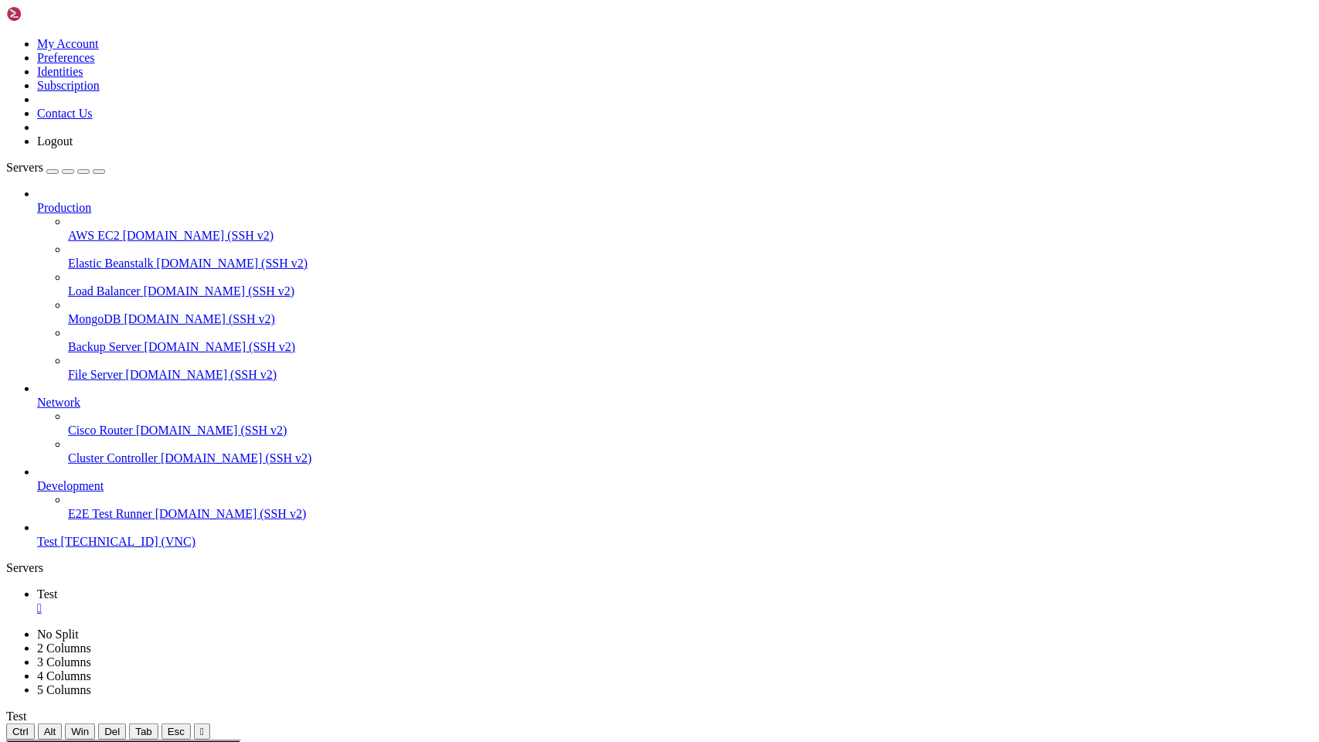
click at [6, 624] on icon at bounding box center [6, 740] width 0 height 0
click at [204, 624] on div "" at bounding box center [202, 732] width 4 height 12
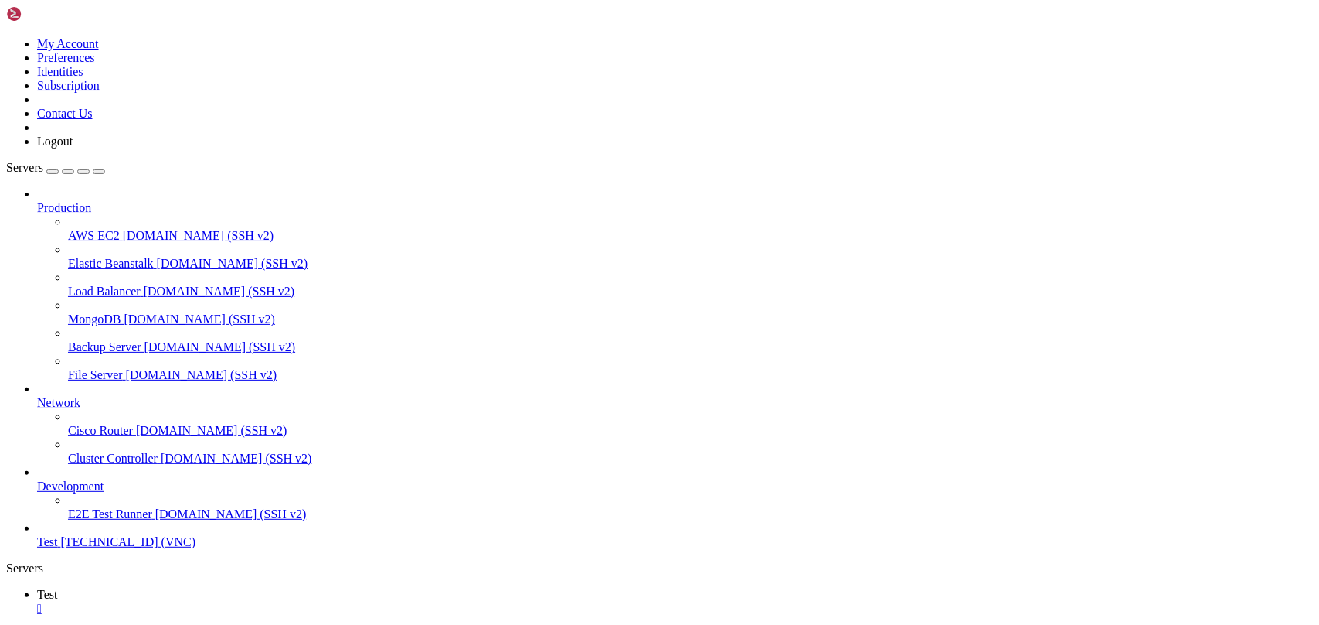
drag, startPoint x: 360, startPoint y: 46, endPoint x: 360, endPoint y: 126, distance: 80.4
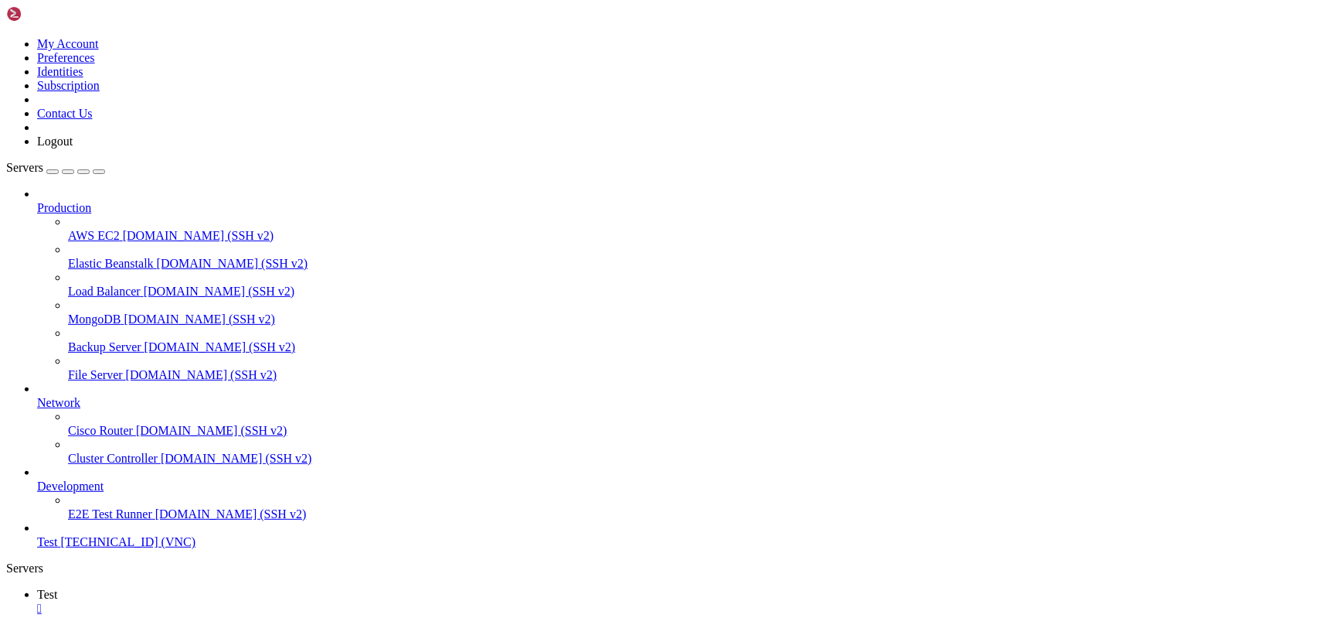
click at [6, 624] on link at bounding box center [6, 628] width 0 height 0
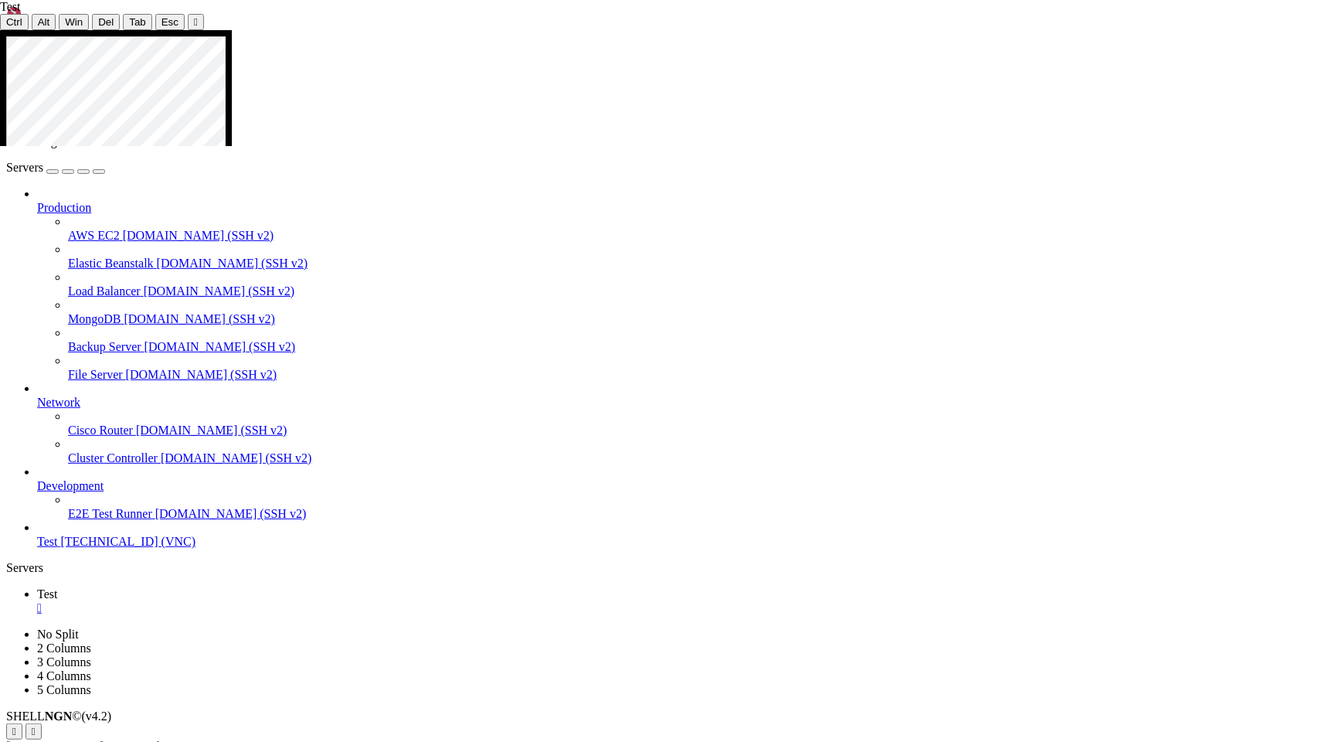
drag, startPoint x: 801, startPoint y: 236, endPoint x: 615, endPoint y: 358, distance: 222.1
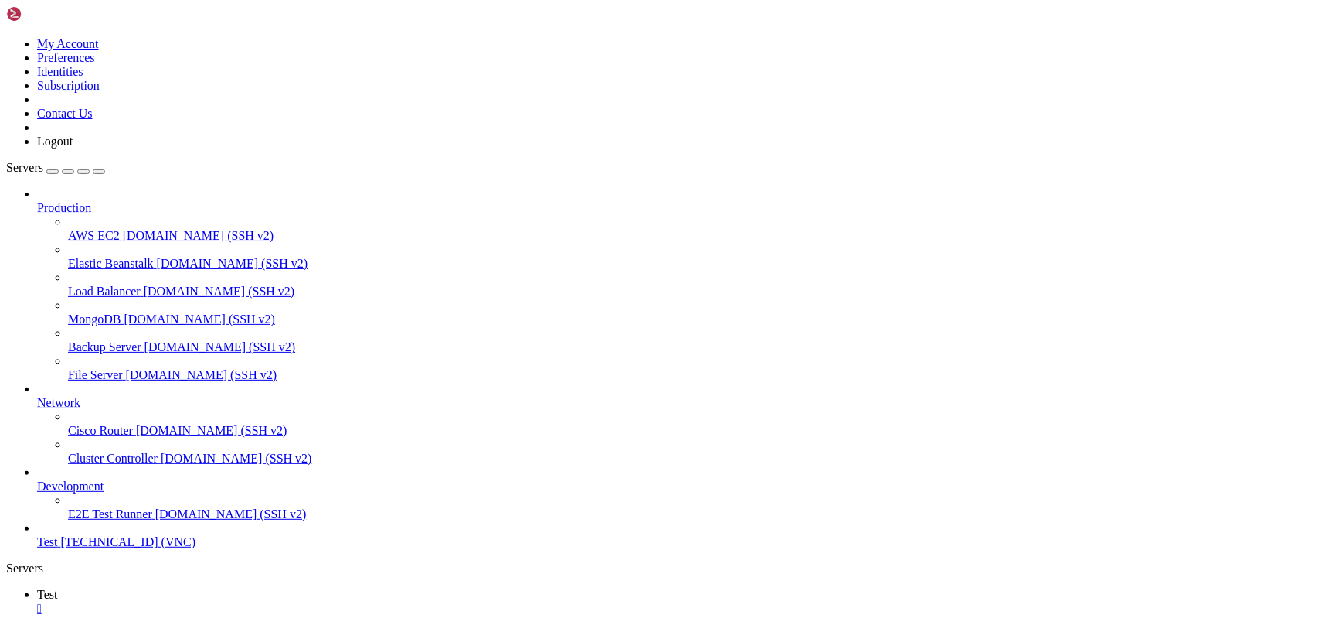
scroll to position [81, 0]
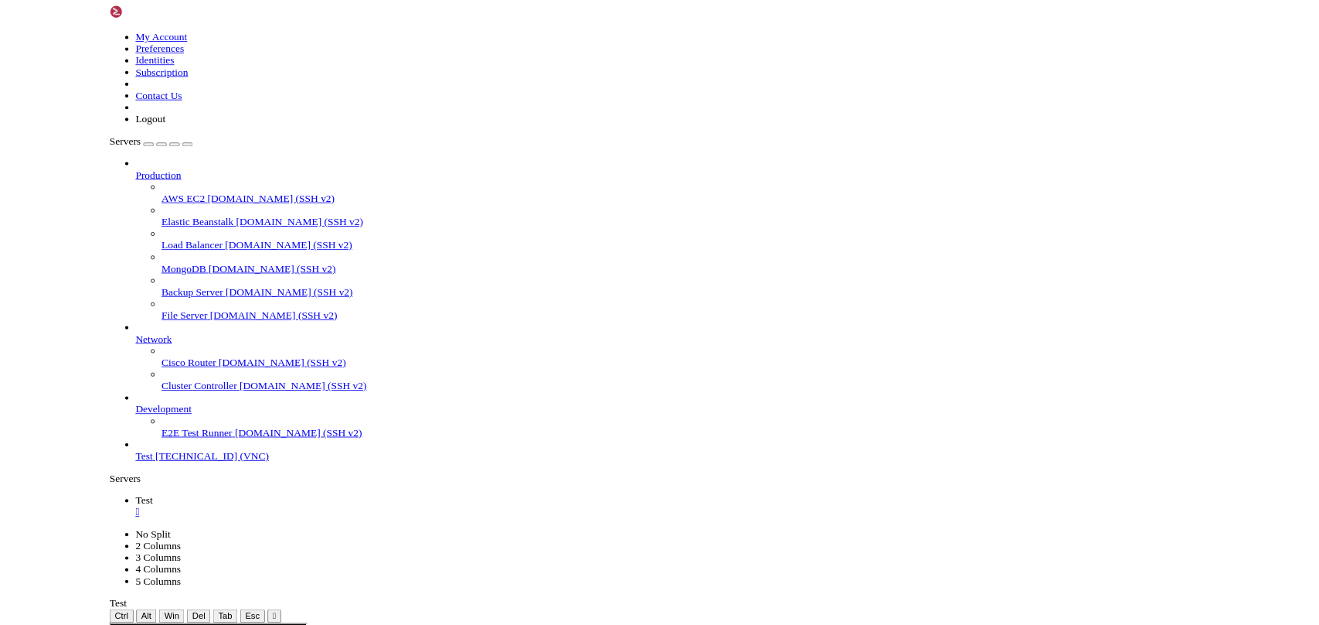
scroll to position [0, 0]
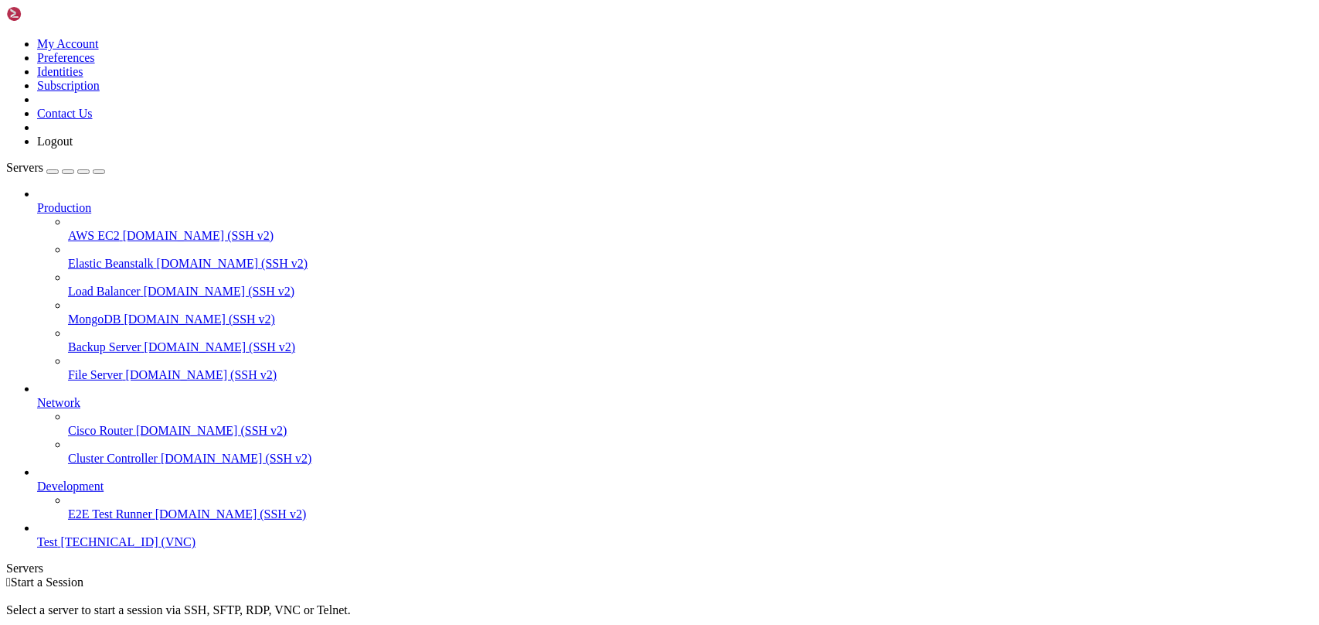
click at [57, 548] on span "Test" at bounding box center [47, 541] width 20 height 13
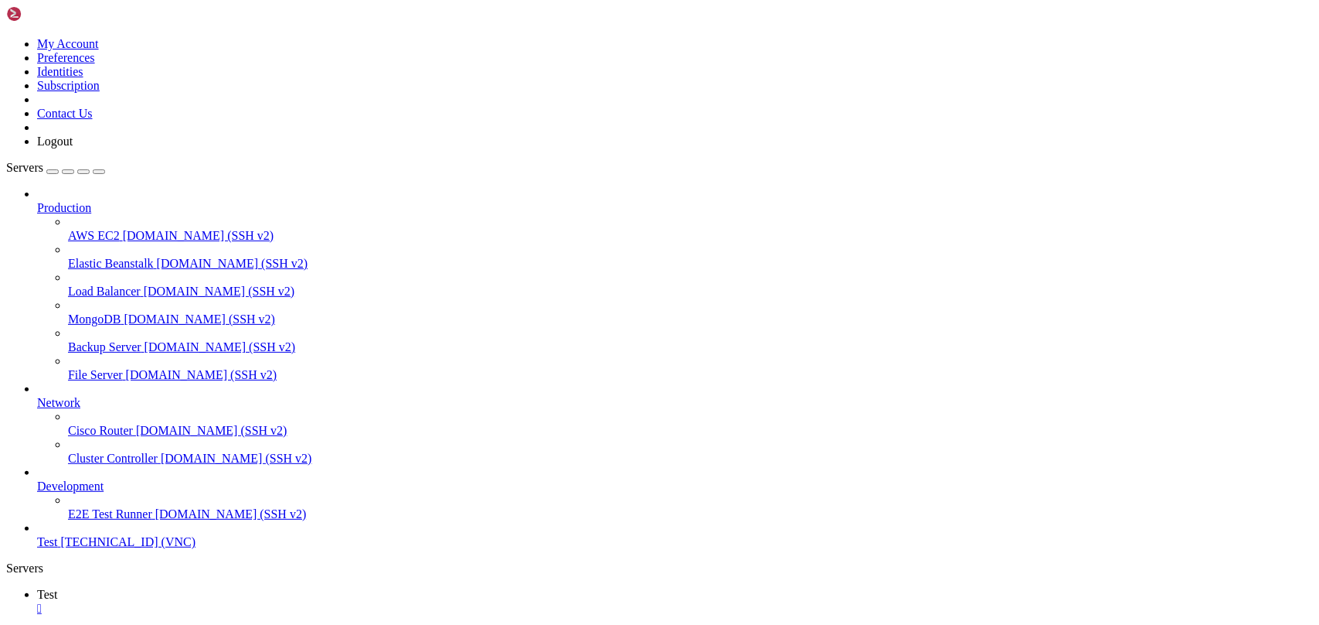
drag, startPoint x: 465, startPoint y: 808, endPoint x: 498, endPoint y: 842, distance: 47.6
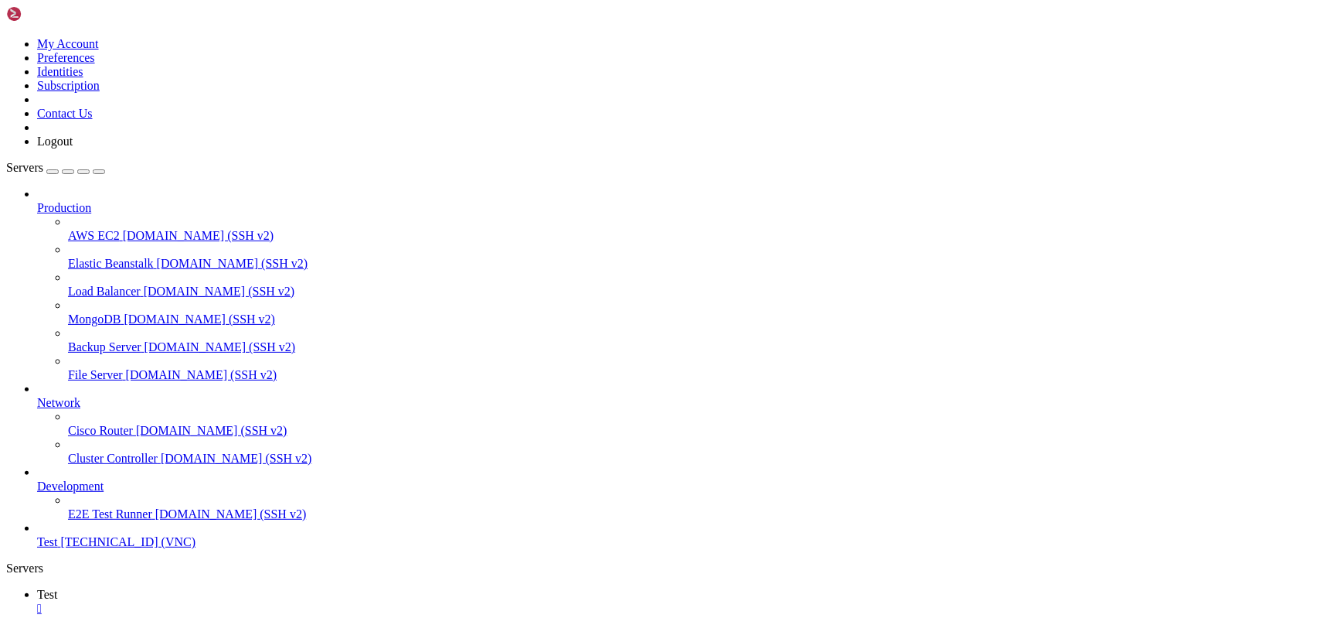
drag, startPoint x: 592, startPoint y: 1019, endPoint x: 305, endPoint y: 975, distance: 290.0
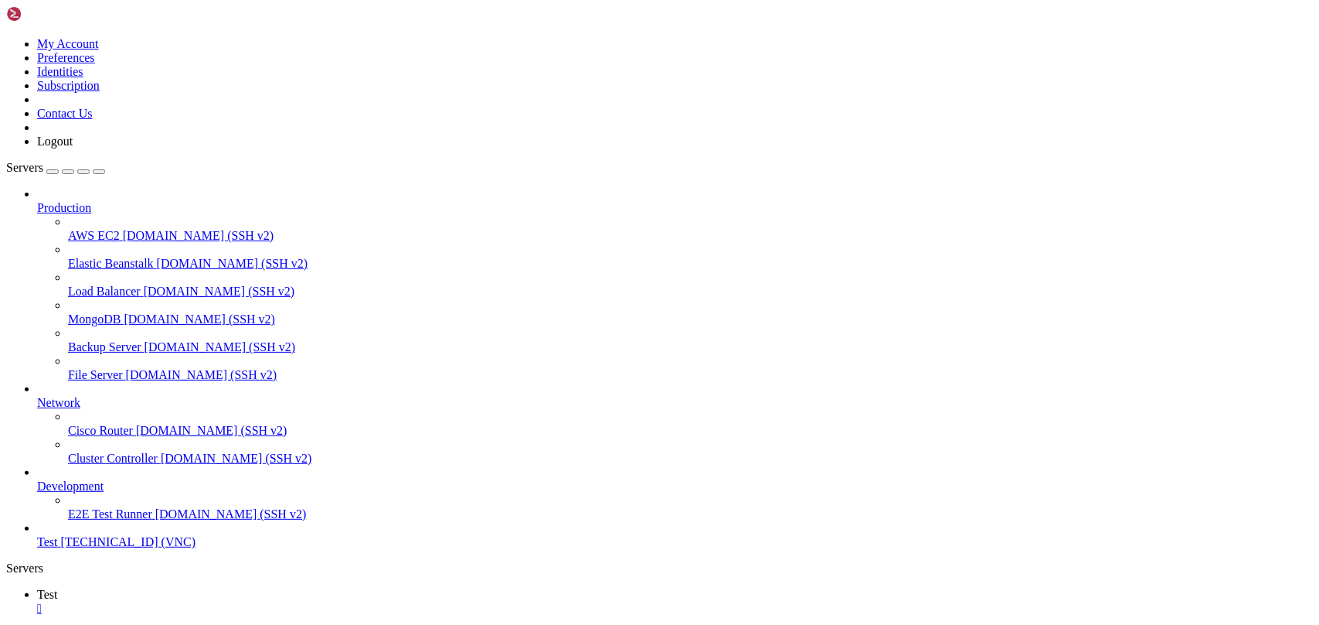
drag, startPoint x: 292, startPoint y: 1044, endPoint x: 380, endPoint y: 1009, distance: 94.7
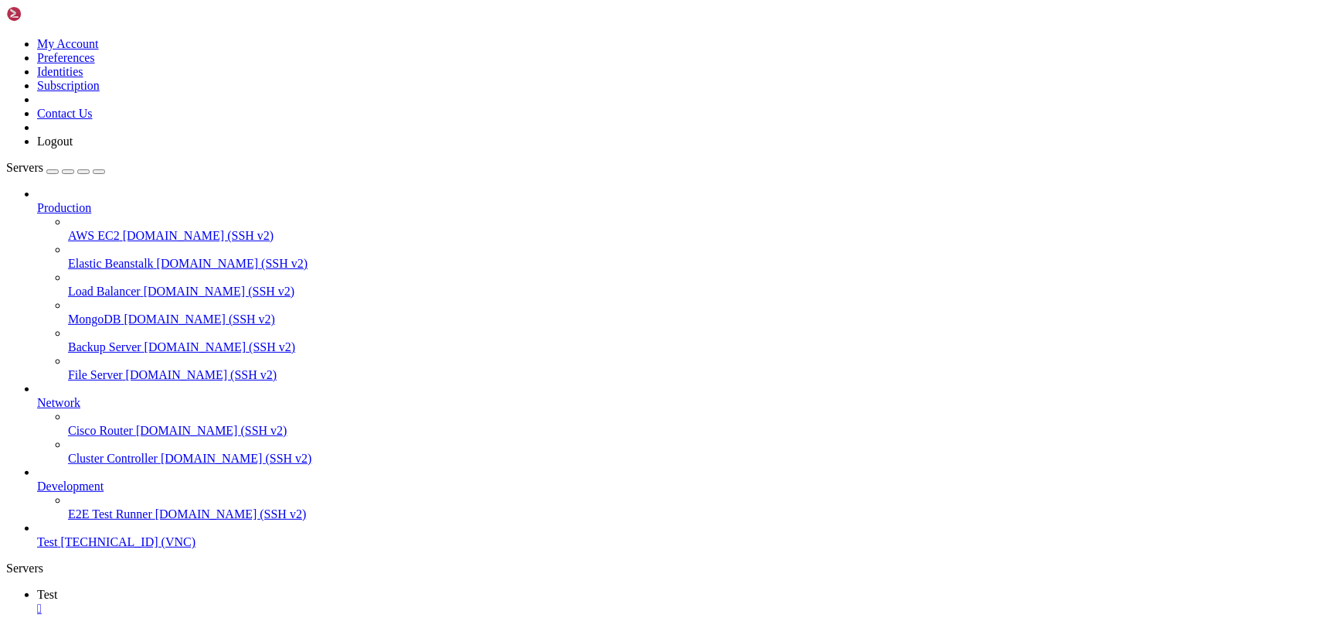
drag, startPoint x: 308, startPoint y: 1085, endPoint x: 172, endPoint y: 1057, distance: 138.2
drag, startPoint x: 243, startPoint y: 1074, endPoint x: 189, endPoint y: 1024, distance: 74.4
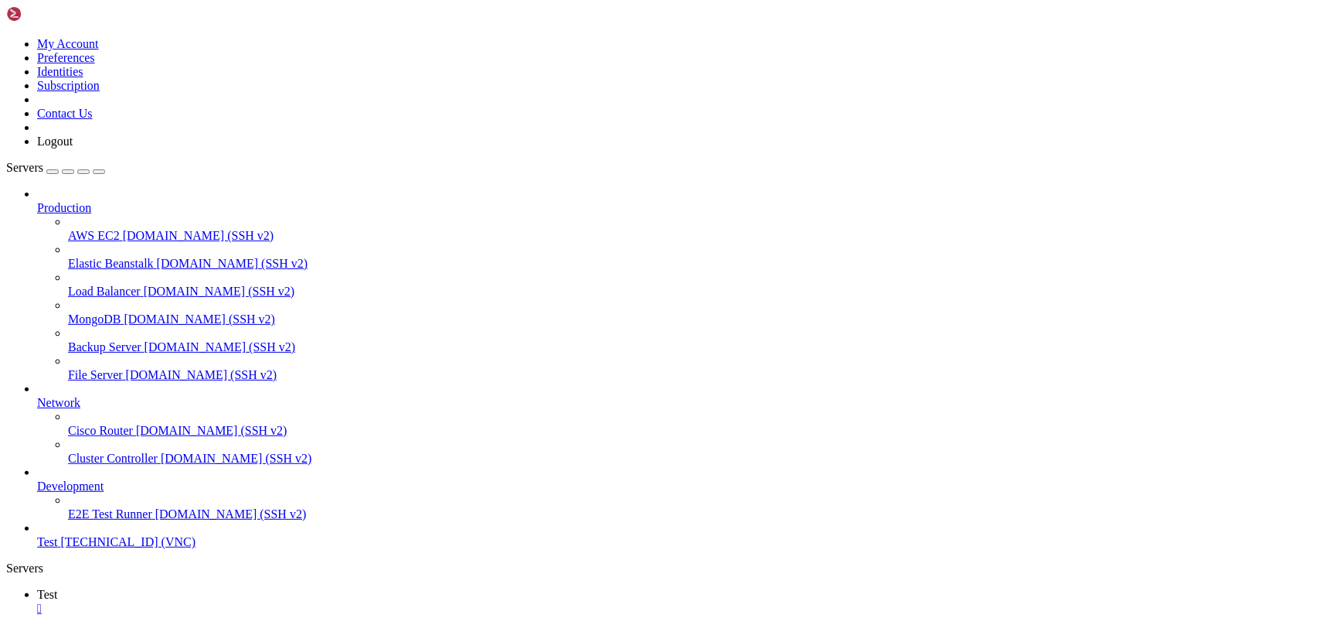
drag, startPoint x: 206, startPoint y: 812, endPoint x: 190, endPoint y: 816, distance: 16.7
drag, startPoint x: 186, startPoint y: 788, endPoint x: -46, endPoint y: 774, distance: 233.1
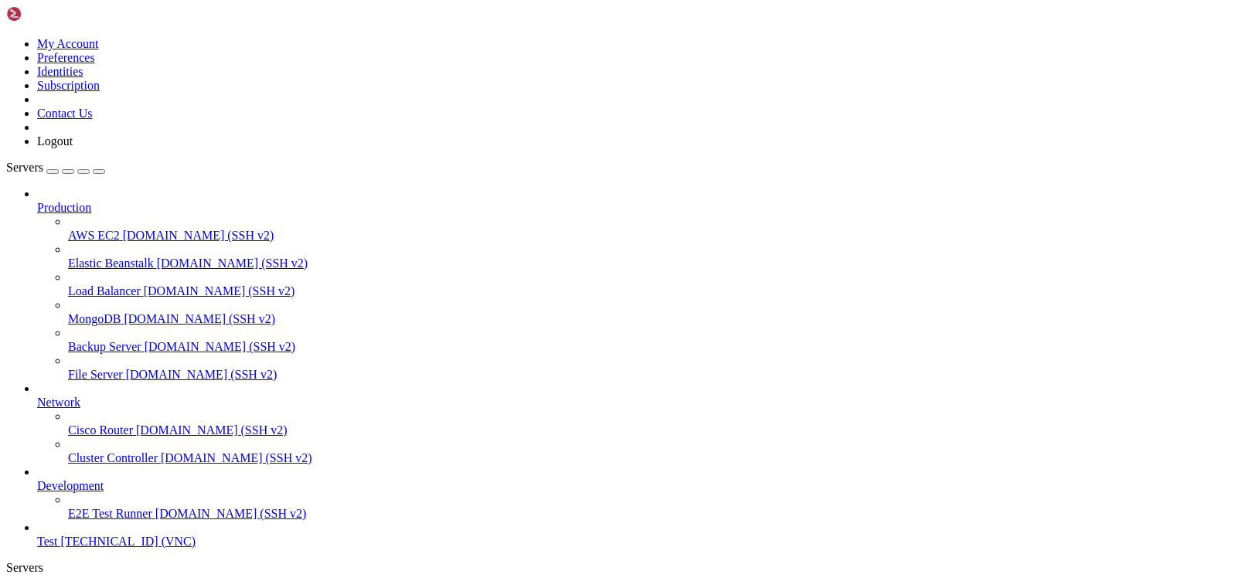
drag, startPoint x: 277, startPoint y: 798, endPoint x: 346, endPoint y: 809, distance: 70.4
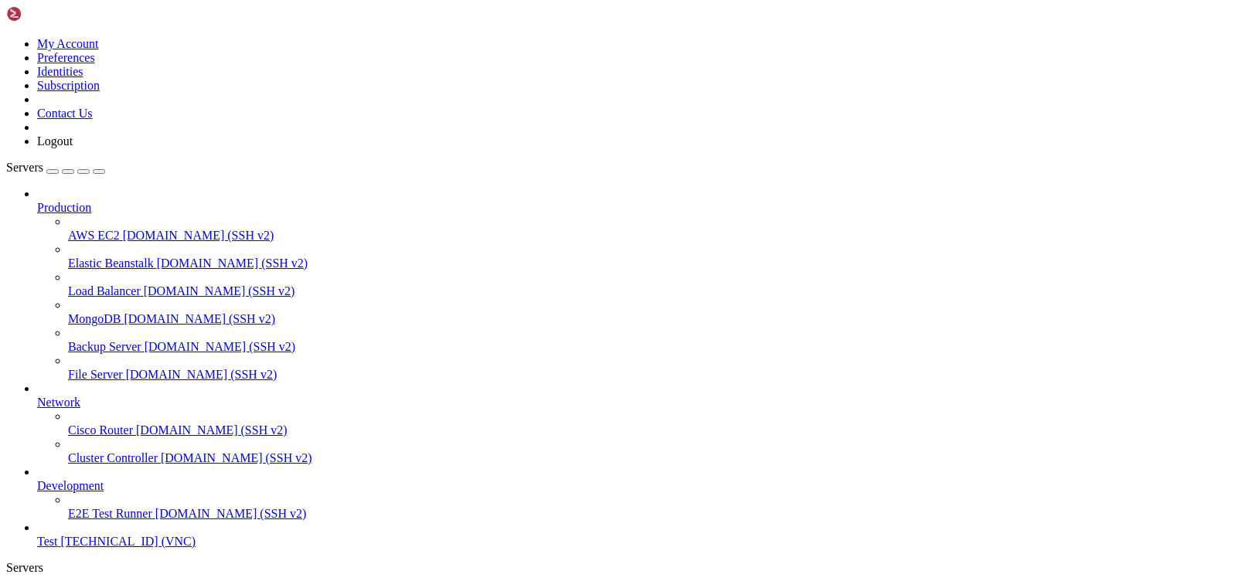
drag, startPoint x: 200, startPoint y: 797, endPoint x: 322, endPoint y: 822, distance: 124.0
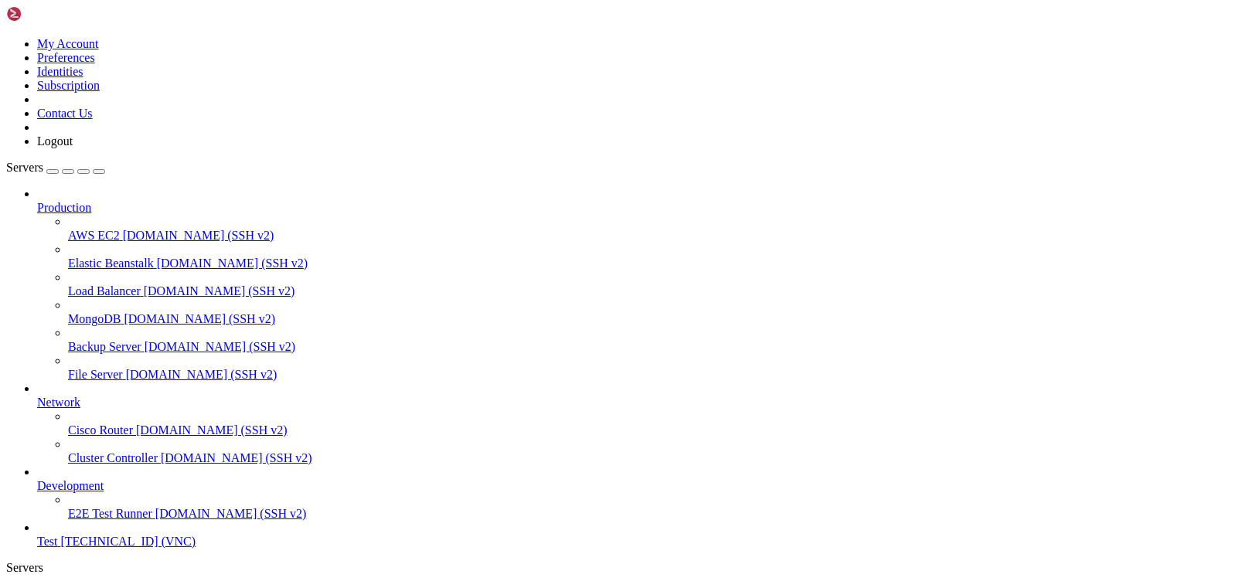
drag, startPoint x: 138, startPoint y: 771, endPoint x: 114, endPoint y: 760, distance: 25.6
drag, startPoint x: 240, startPoint y: 914, endPoint x: 238, endPoint y: 876, distance: 38.7
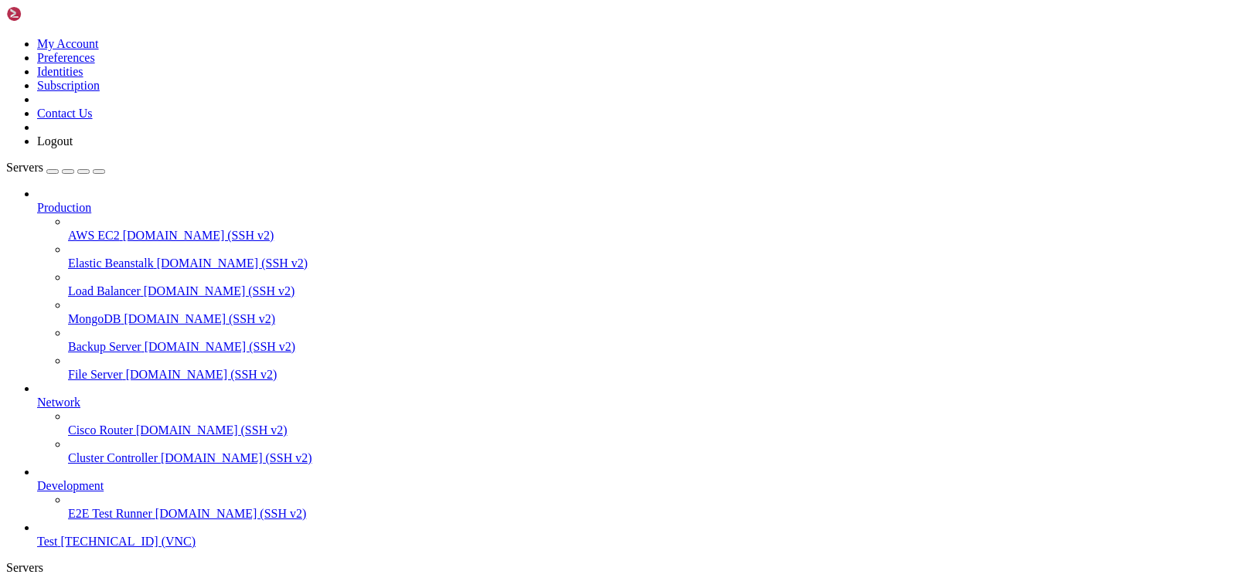
drag, startPoint x: 222, startPoint y: 887, endPoint x: 187, endPoint y: 910, distance: 41.8
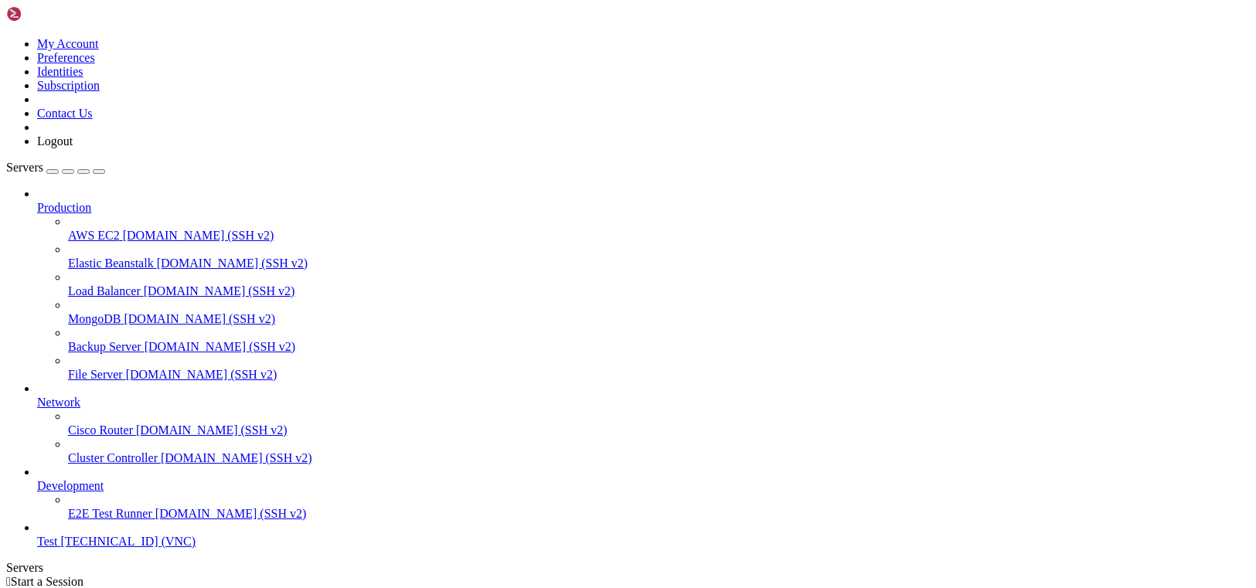
click at [57, 547] on span "Test" at bounding box center [47, 541] width 20 height 13
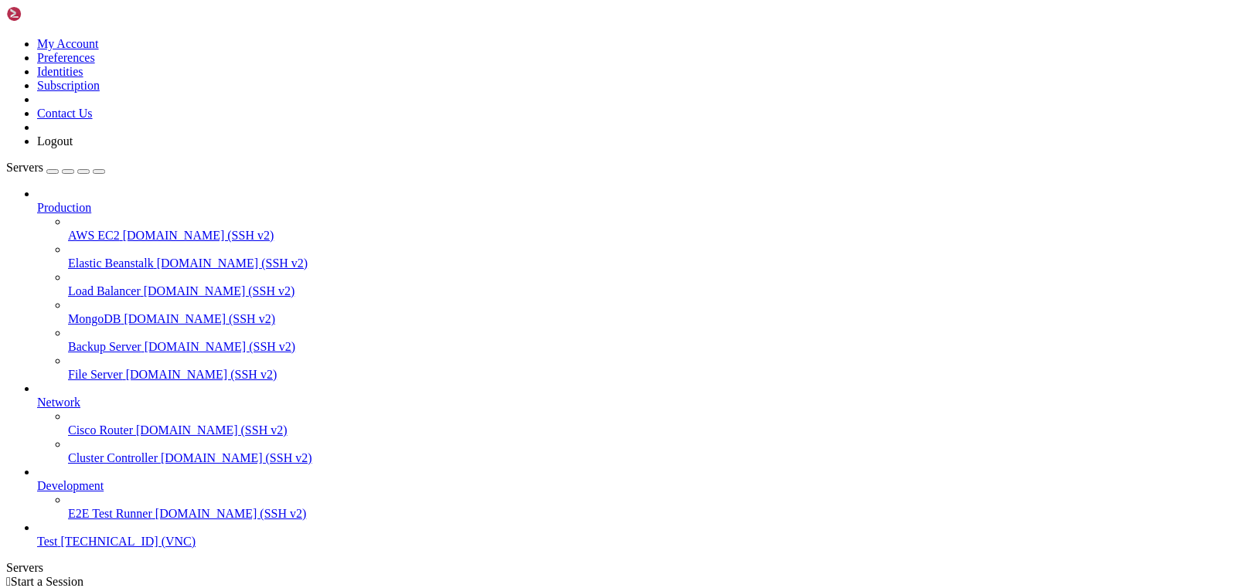
click at [57, 540] on span "Test" at bounding box center [47, 541] width 20 height 13
click at [70, 548] on span "[TECHNICAL_ID] (VNC)" at bounding box center [127, 541] width 135 height 13
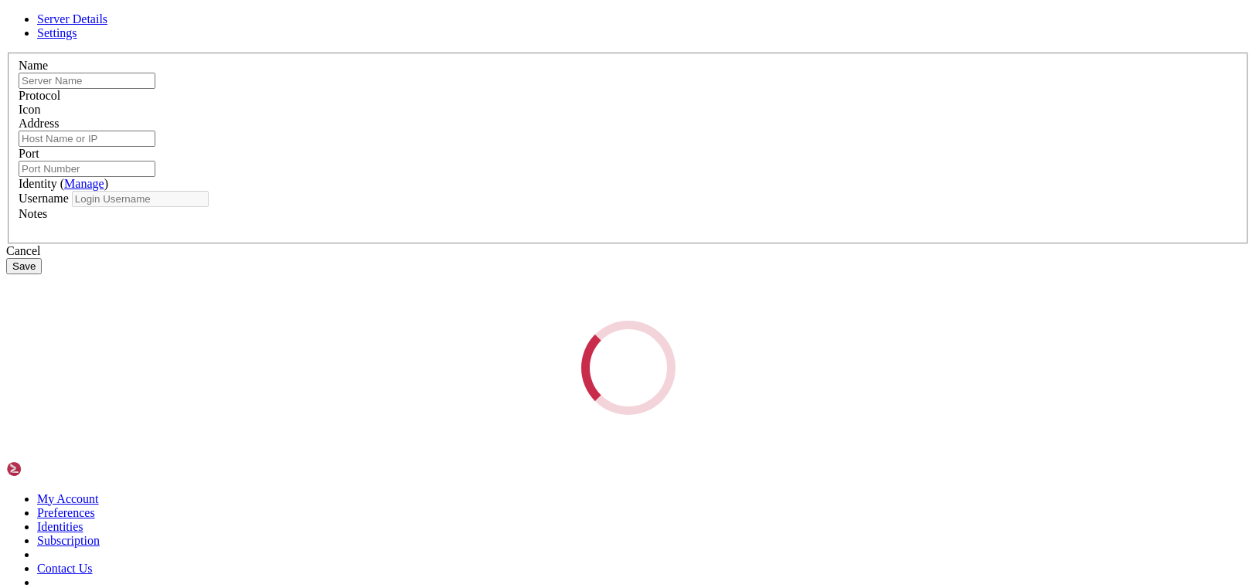
type input "Test"
type input "[TECHNICAL_ID]"
type input "63009"
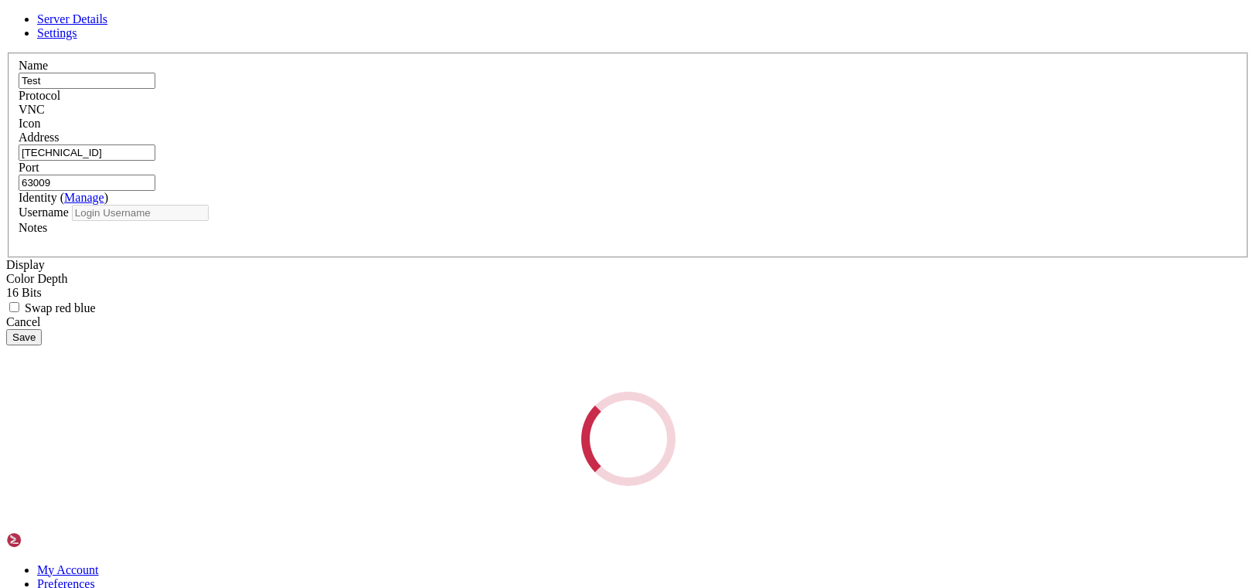
type input "Administrator"
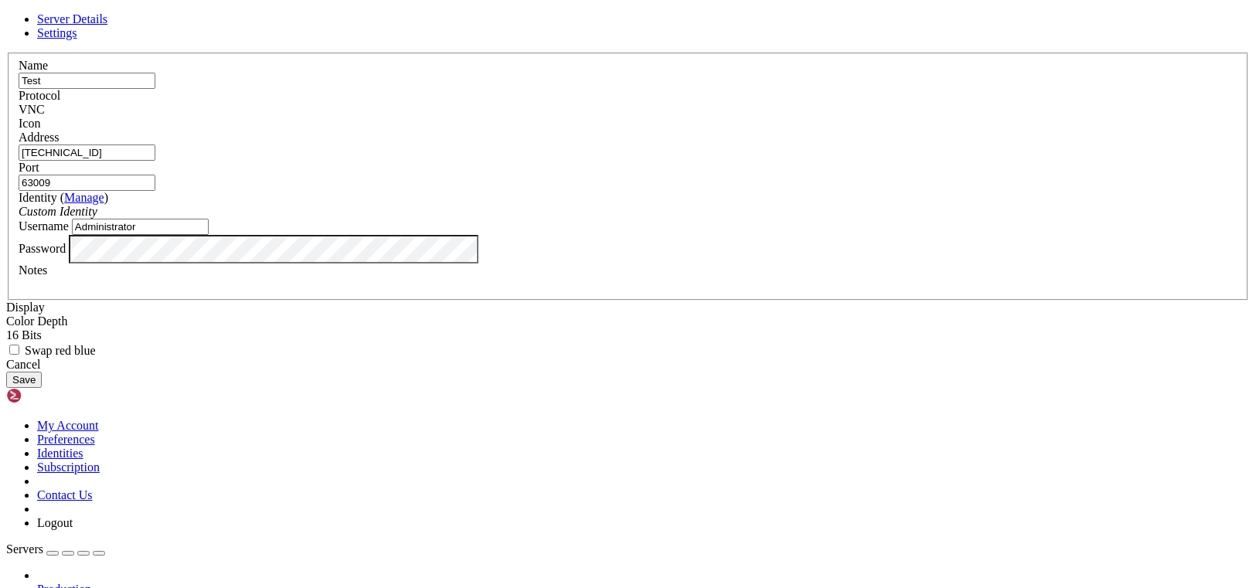
click at [155, 161] on input "[TECHNICAL_ID]" at bounding box center [87, 153] width 137 height 16
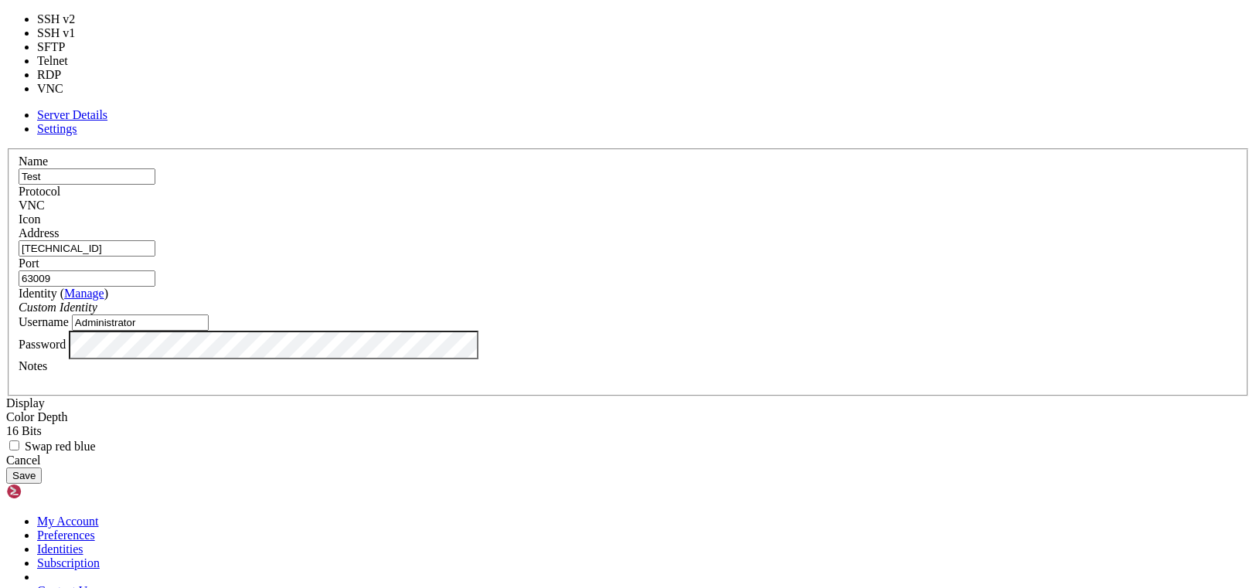
click at [692, 199] on div "VNC" at bounding box center [628, 206] width 1219 height 14
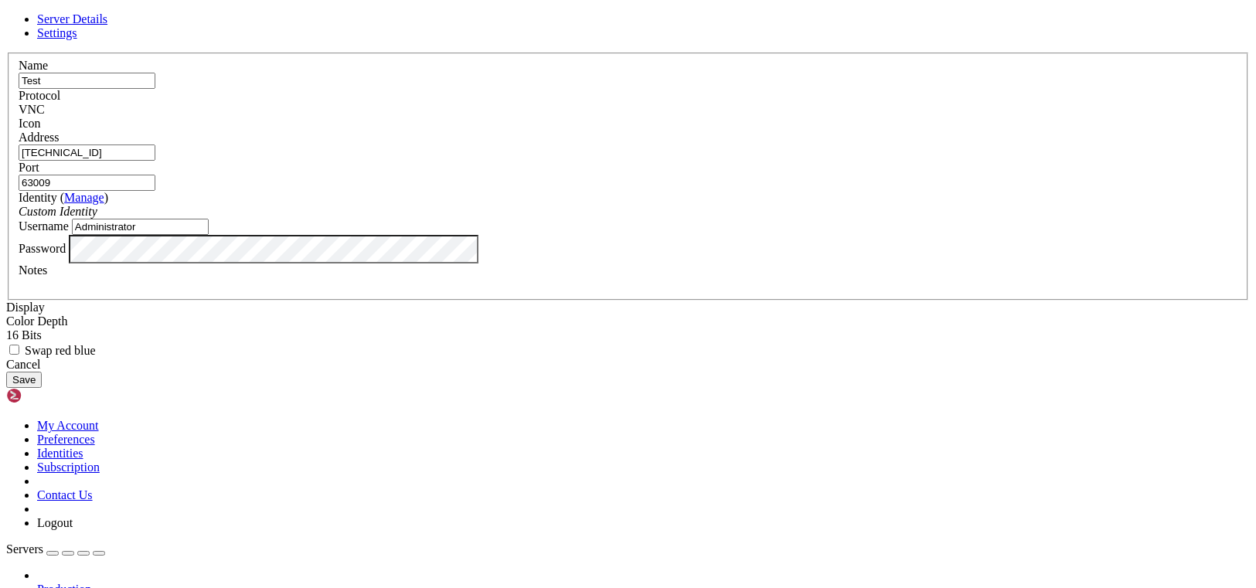
click at [42, 388] on button "Save" at bounding box center [24, 380] width 36 height 16
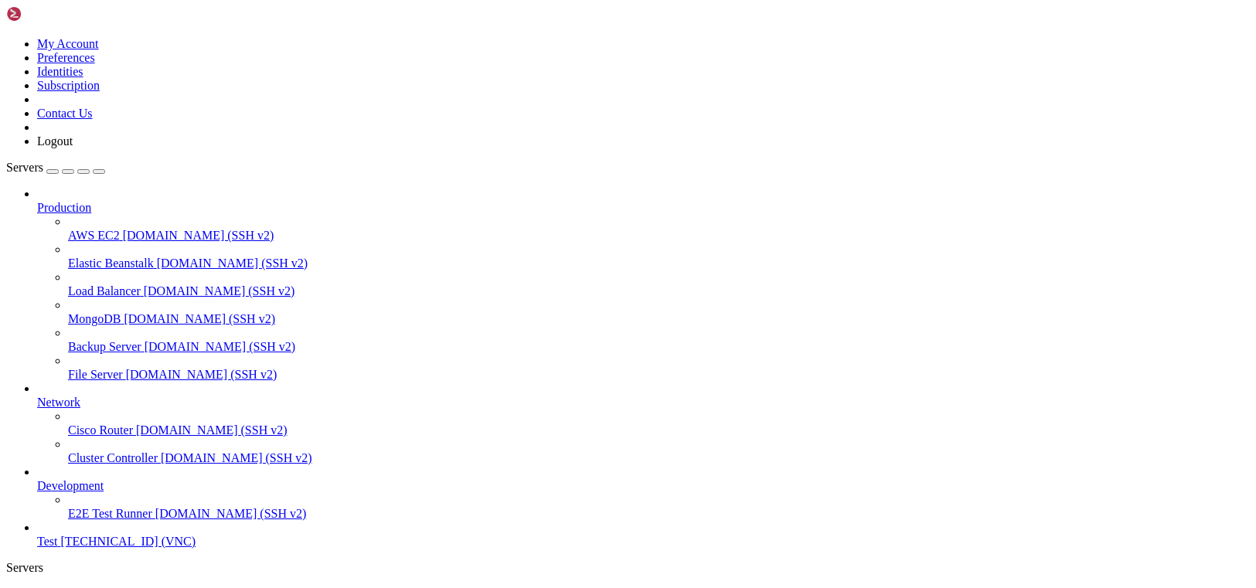
click at [93, 548] on span "[TECHNICAL_ID] (VNC)" at bounding box center [127, 541] width 135 height 13
click at [105, 535] on link "Test [TECHNICAL_ID] (VNC)" at bounding box center [643, 542] width 1213 height 14
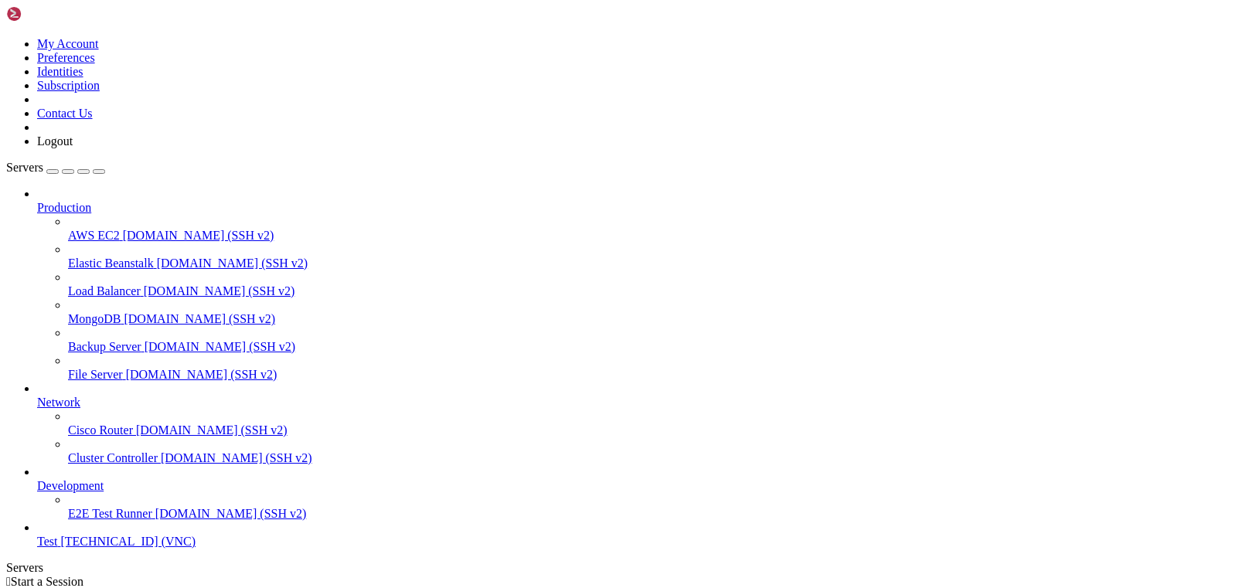
click at [105, 535] on link "Test [TECHNICAL_ID] (VNC)" at bounding box center [643, 542] width 1213 height 14
